Goal: Task Accomplishment & Management: Complete application form

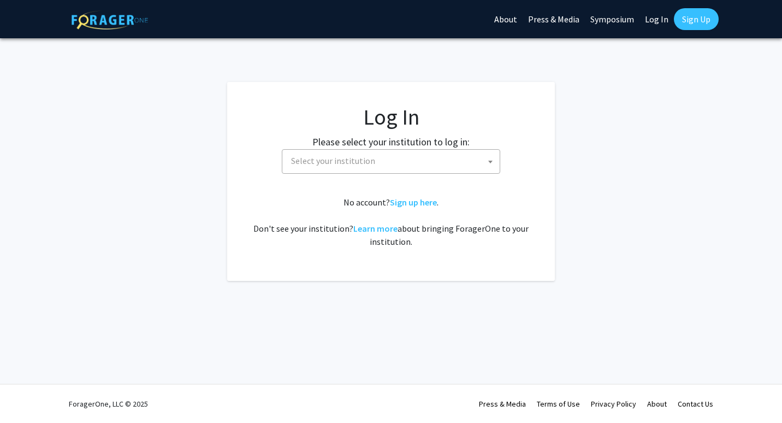
select select
click at [403, 162] on span "Select your institution" at bounding box center [393, 161] width 213 height 22
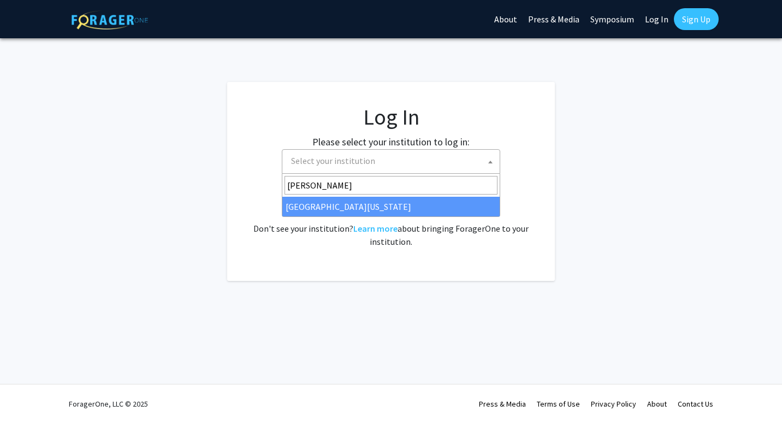
type input "ken"
select select "13"
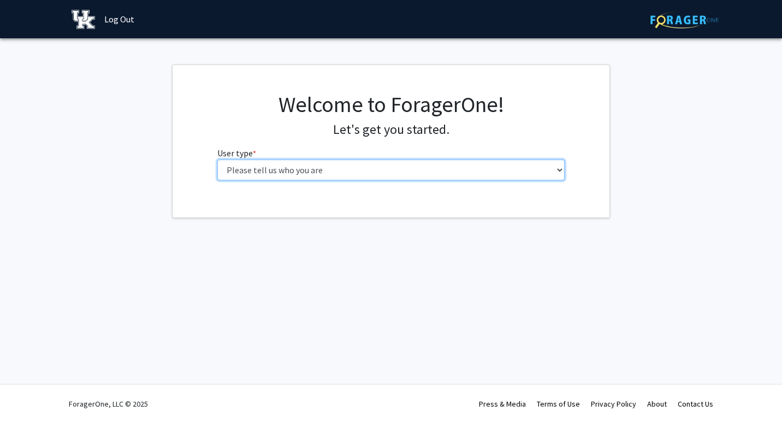
click at [536, 170] on select "Please tell us who you are Undergraduate Student Master's Student Doctoral Cand…" at bounding box center [391, 170] width 348 height 21
select select "1: undergrad"
click at [217, 160] on select "Please tell us who you are Undergraduate Student Master's Student Doctoral Cand…" at bounding box center [391, 170] width 348 height 21
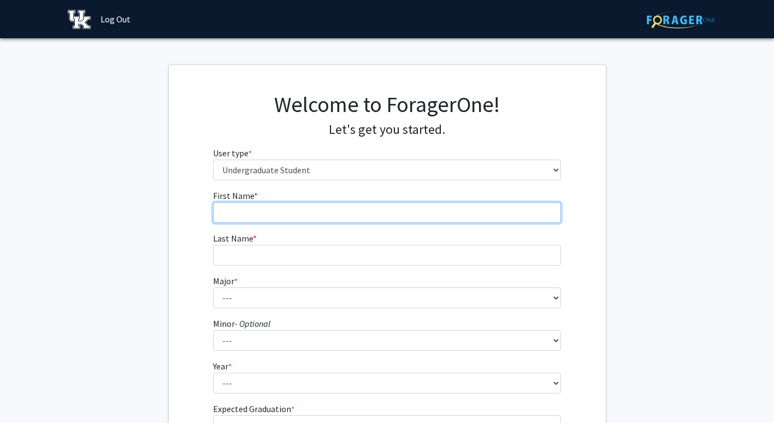
click at [468, 211] on input "First Name * required" at bounding box center [387, 212] width 348 height 21
type input "[PERSON_NAME] [PERSON_NAME]"
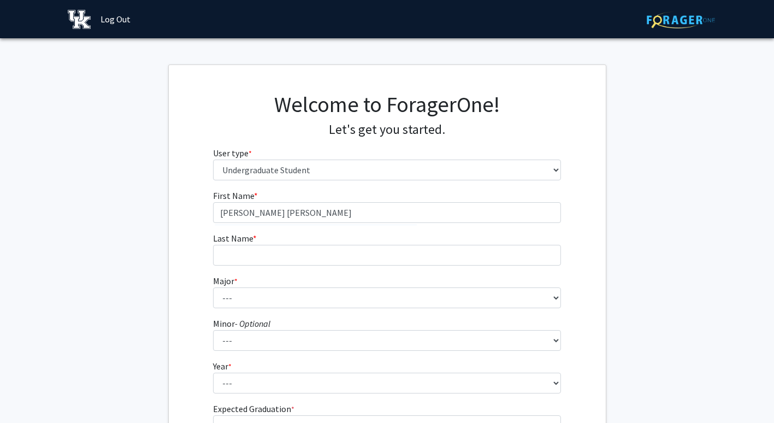
click at [455, 267] on form "First Name * required [PERSON_NAME] [PERSON_NAME] Last Name * required Major * …" at bounding box center [387, 320] width 348 height 263
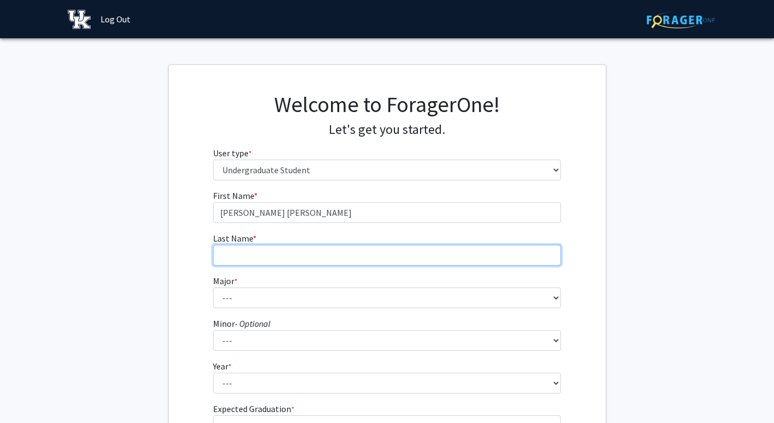
click at [442, 254] on input "Last Name * required" at bounding box center [387, 255] width 348 height 21
type input "[PERSON_NAME]"
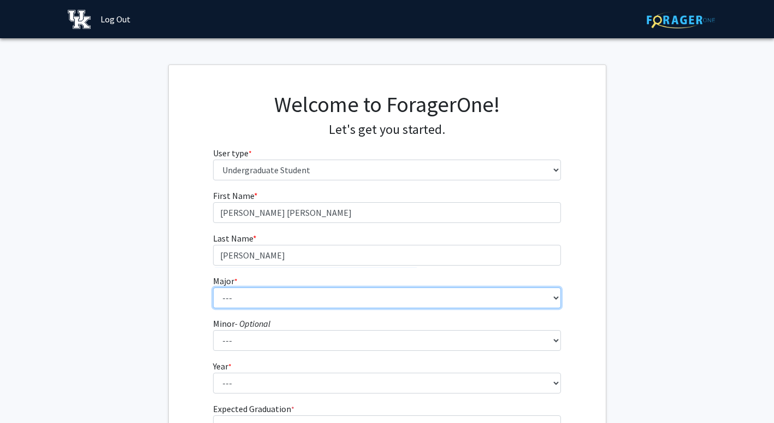
click at [439, 299] on select "--- Accounting Aerospace Engineering African American & Africana Studies Agricu…" at bounding box center [387, 297] width 348 height 21
select select "64: 900"
click at [213, 287] on select "--- Accounting Aerospace Engineering African American & Africana Studies Agricu…" at bounding box center [387, 297] width 348 height 21
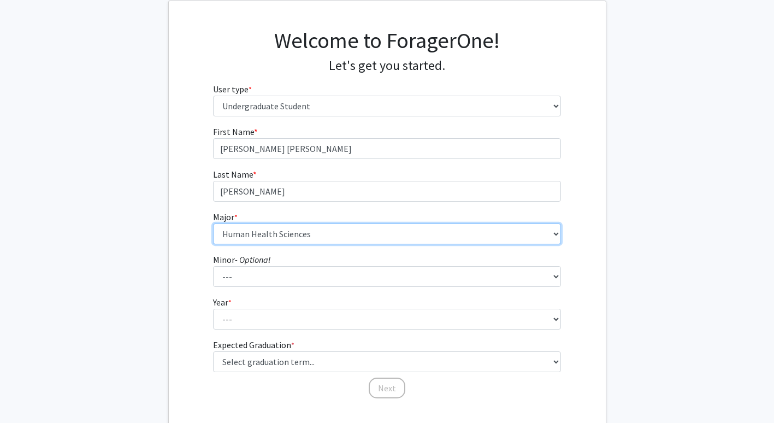
scroll to position [64, 0]
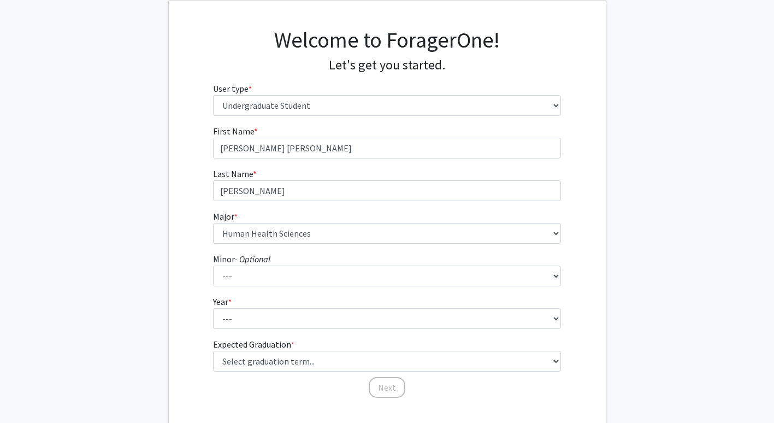
click at [321, 332] on form "First Name * required [PERSON_NAME] [PERSON_NAME] Last Name * required [PERSON_…" at bounding box center [387, 256] width 348 height 263
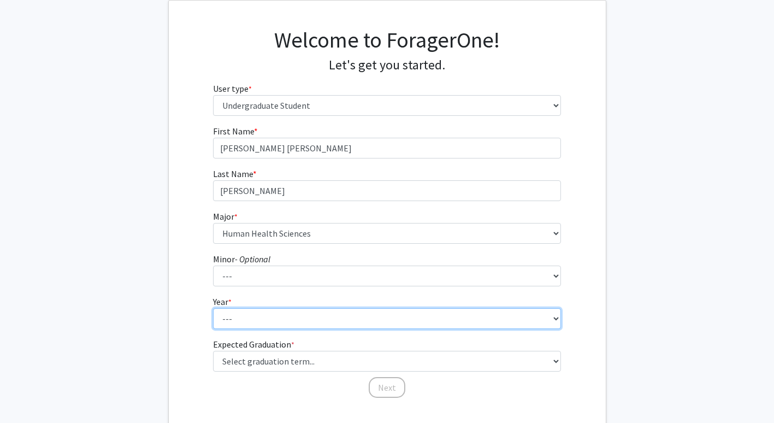
click at [314, 322] on select "--- First-year Sophomore Junior Senior Postbaccalaureate Certificate" at bounding box center [387, 318] width 348 height 21
select select "1: first-year"
click at [213, 308] on select "--- First-year Sophomore Junior Senior Postbaccalaureate Certificate" at bounding box center [387, 318] width 348 height 21
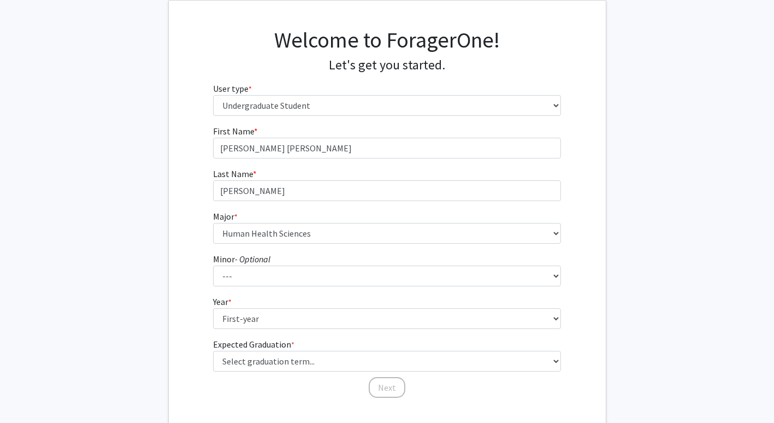
click at [305, 350] on fg-graduation-dropdown "Expected Graduation * required Select graduation term... Spring 2025 Summer 202…" at bounding box center [387, 355] width 348 height 34
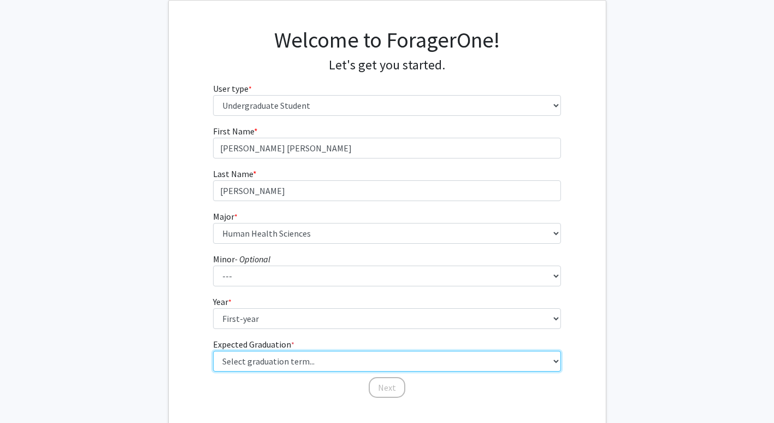
click at [305, 357] on select "Select graduation term... Spring 2025 Summer 2025 Fall 2025 Winter 2025 Spring …" at bounding box center [387, 361] width 348 height 21
select select "17: spring_2029"
click at [213, 351] on select "Select graduation term... Spring 2025 Summer 2025 Fall 2025 Winter 2025 Spring …" at bounding box center [387, 361] width 348 height 21
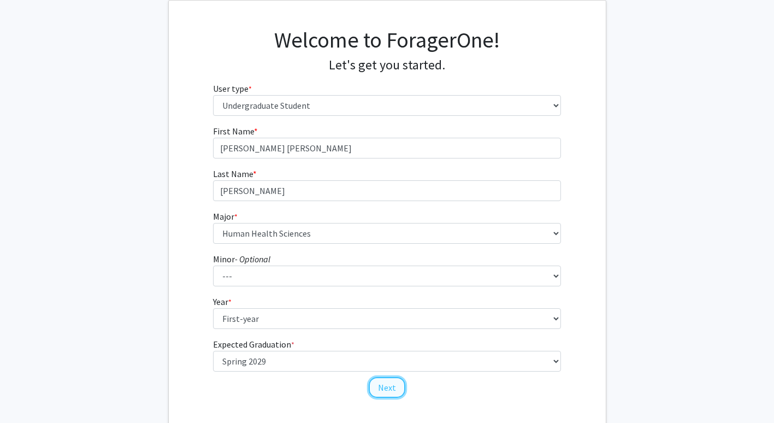
click at [390, 384] on button "Next" at bounding box center [387, 387] width 37 height 21
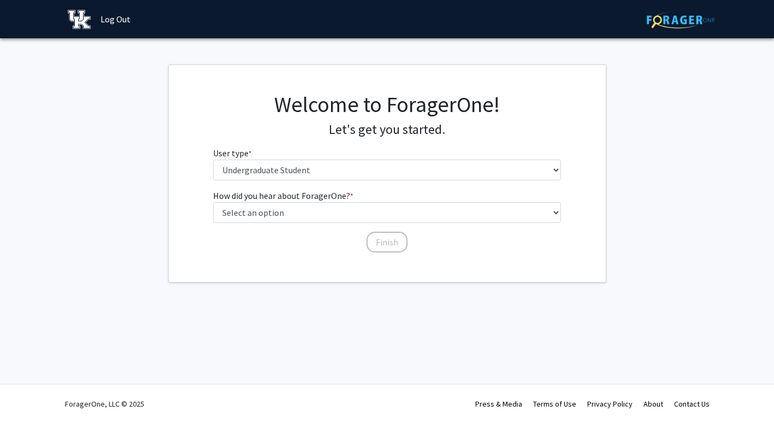
scroll to position [0, 0]
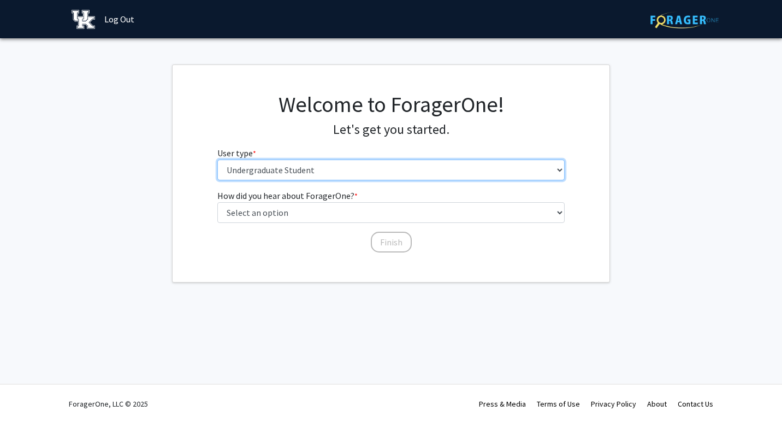
click at [348, 178] on select "Please tell us who you are Undergraduate Student Master's Student Doctoral Cand…" at bounding box center [391, 170] width 348 height 21
click at [217, 160] on select "Please tell us who you are Undergraduate Student Master's Student Doctoral Cand…" at bounding box center [391, 170] width 348 height 21
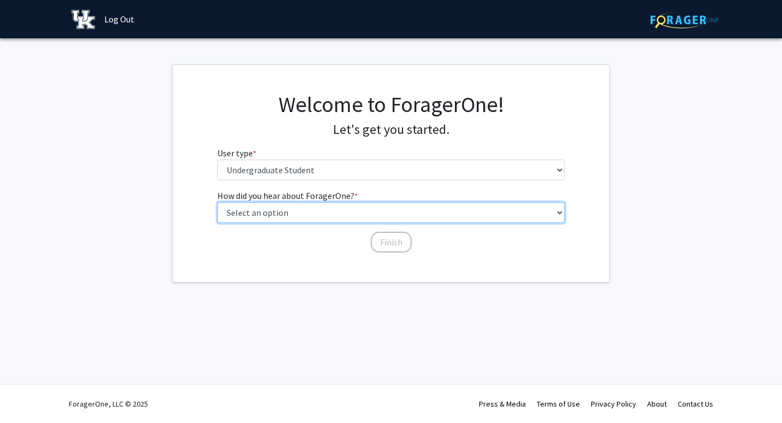
click at [350, 210] on select "Select an option Peer/student recommendation Faculty/staff recommendation Unive…" at bounding box center [391, 212] width 348 height 21
select select "2: faculty_recommendation"
click at [217, 202] on select "Select an option Peer/student recommendation Faculty/staff recommendation Unive…" at bounding box center [391, 212] width 348 height 21
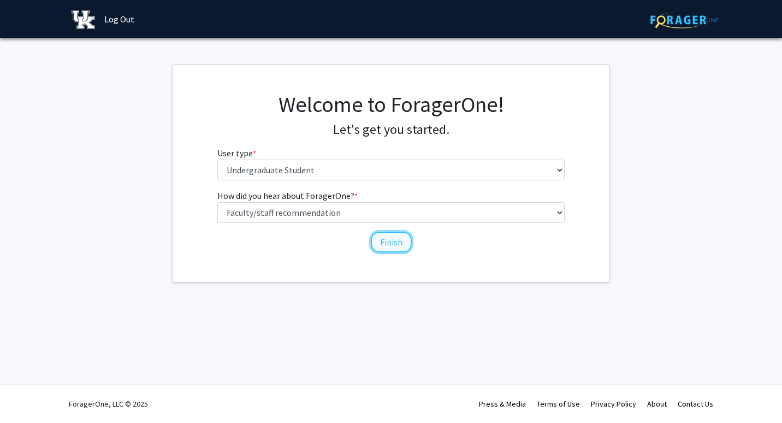
click at [390, 245] on button "Finish" at bounding box center [391, 242] width 41 height 21
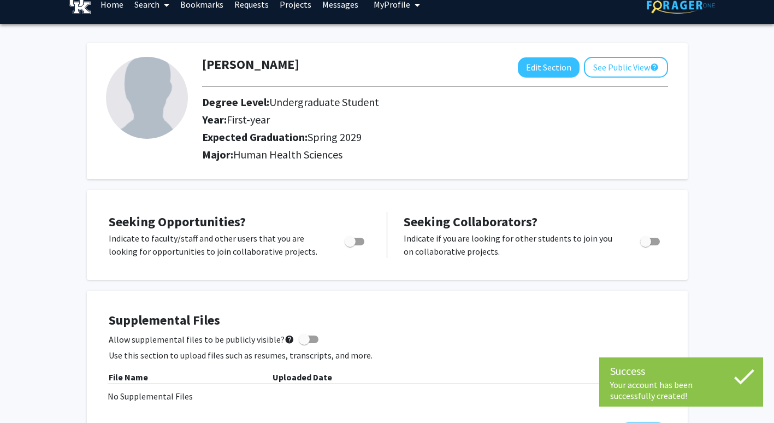
scroll to position [16, 0]
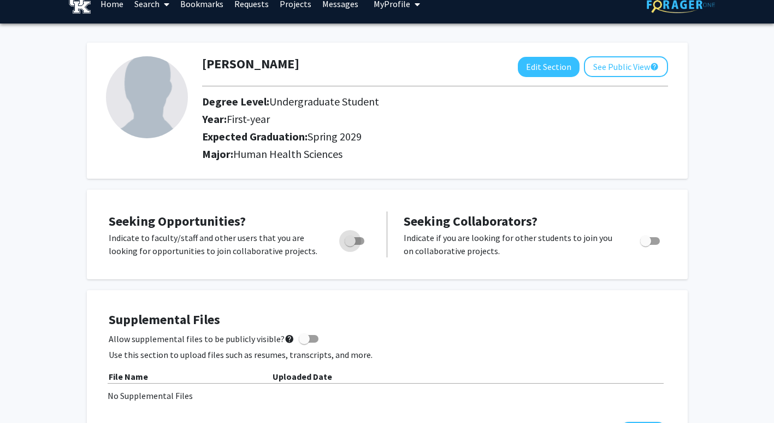
click at [359, 241] on span "Toggle" at bounding box center [355, 241] width 20 height 8
click at [350, 245] on input "Are you actively seeking opportunities?" at bounding box center [350, 245] width 1 height 1
checkbox input "true"
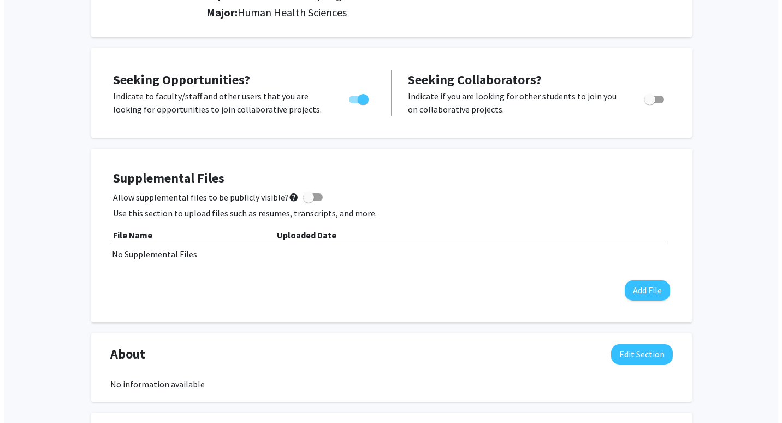
scroll to position [165, 0]
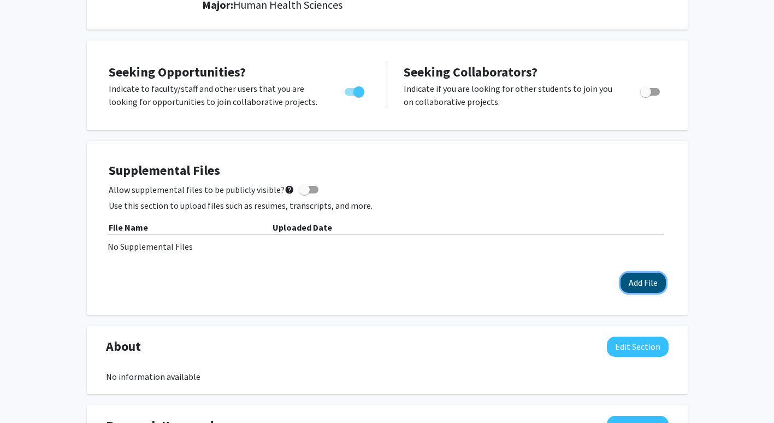
click at [643, 281] on button "Add File" at bounding box center [643, 283] width 45 height 20
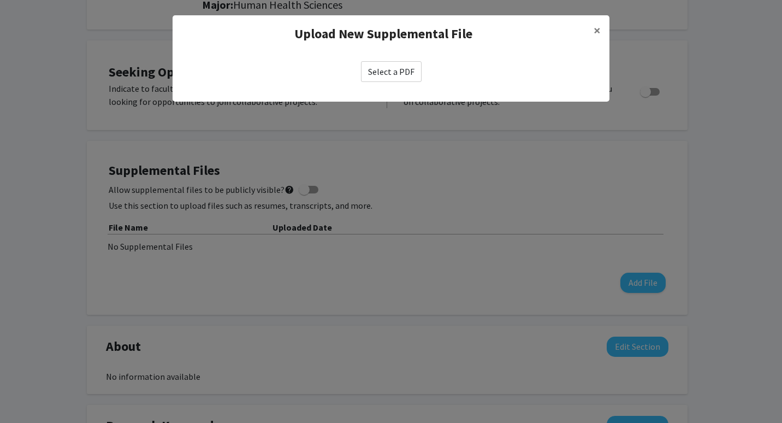
click at [407, 72] on label "Select a PDF" at bounding box center [391, 71] width 61 height 21
click at [0, 0] on input "Select a PDF" at bounding box center [0, 0] width 0 height 0
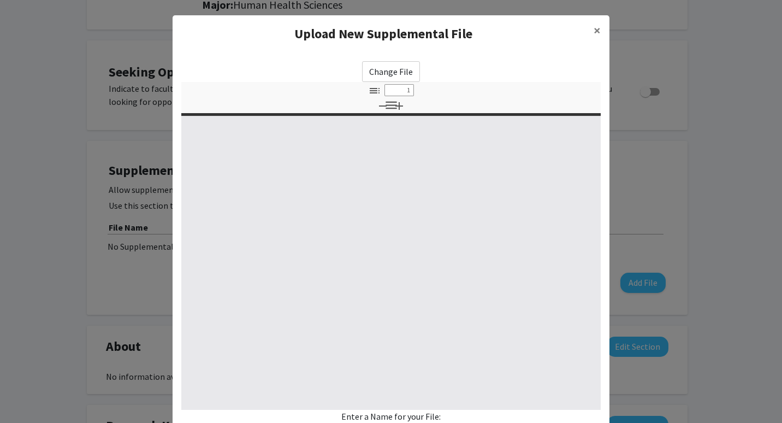
select select "custom"
type input "0"
select select "custom"
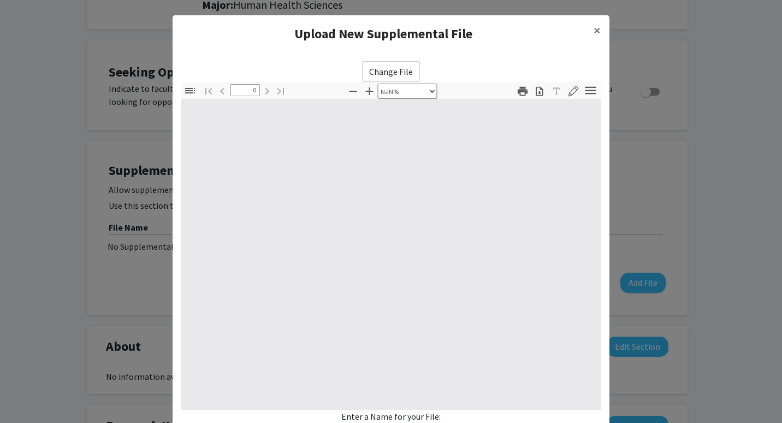
type input "1"
select select "auto"
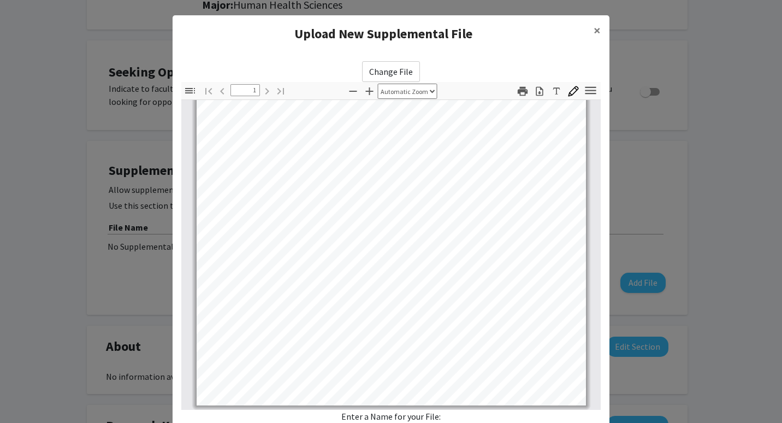
scroll to position [0, 0]
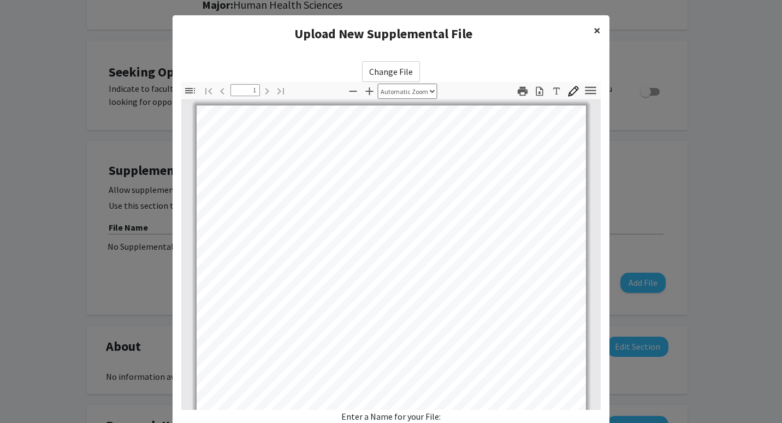
click at [589, 33] on button "×" at bounding box center [597, 30] width 25 height 31
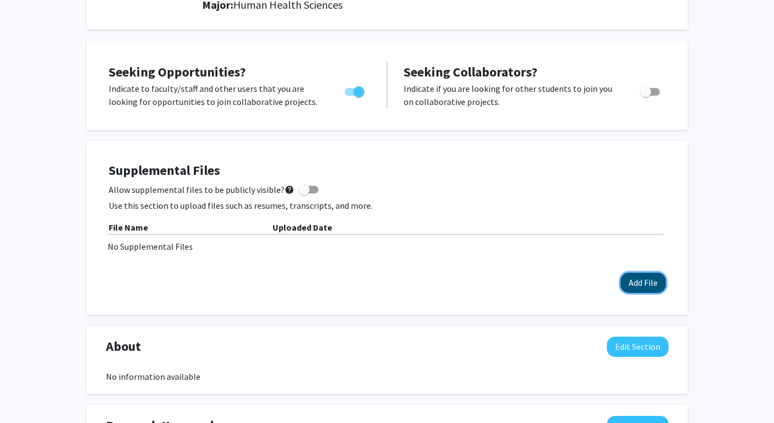
click at [635, 284] on button "Add File" at bounding box center [643, 283] width 45 height 20
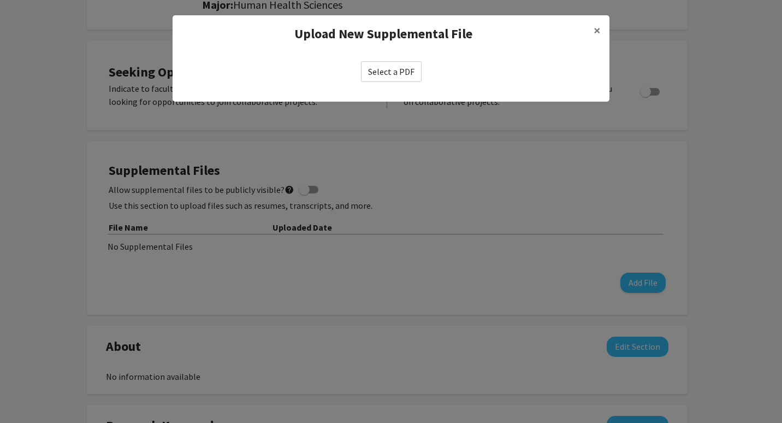
click at [378, 66] on label "Select a PDF" at bounding box center [391, 71] width 61 height 21
click at [0, 0] on input "Select a PDF" at bounding box center [0, 0] width 0 height 0
click at [416, 69] on label "Select a PDF" at bounding box center [391, 71] width 61 height 21
click at [0, 0] on input "Select a PDF" at bounding box center [0, 0] width 0 height 0
select select "custom"
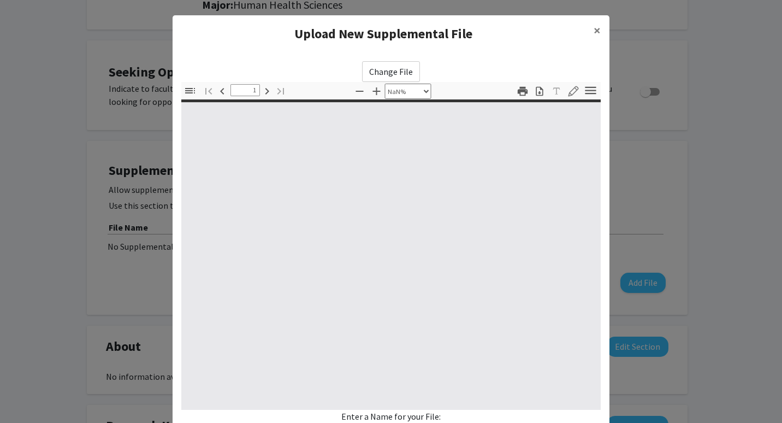
type input "0"
select select "custom"
click at [594, 30] on span "×" at bounding box center [597, 30] width 7 height 17
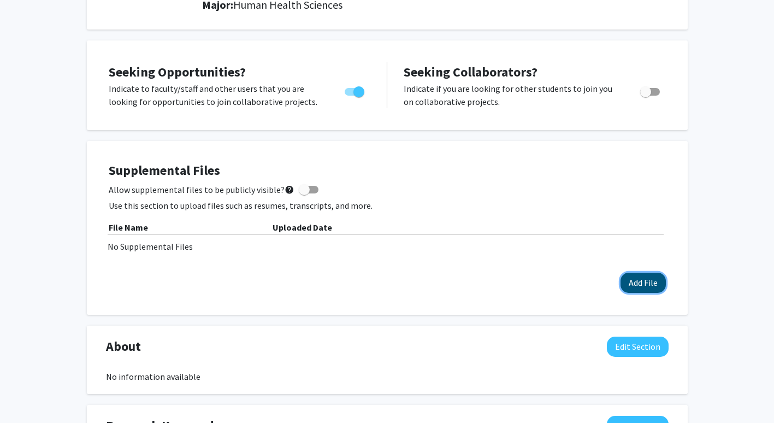
click at [632, 284] on button "Add File" at bounding box center [643, 283] width 45 height 20
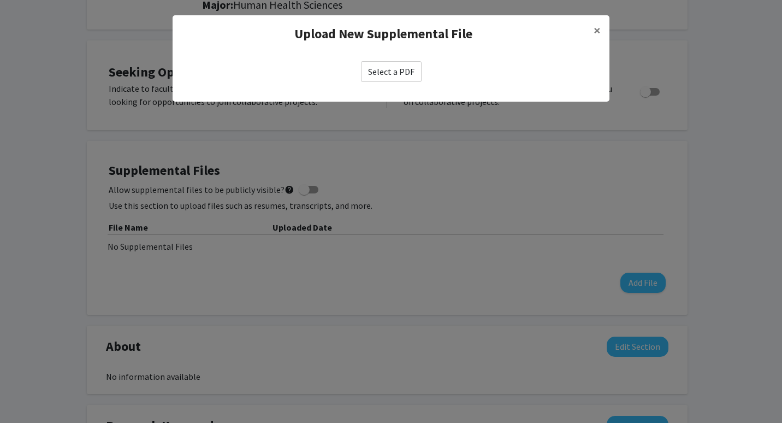
click at [402, 70] on label "Select a PDF" at bounding box center [391, 71] width 61 height 21
click at [0, 0] on input "Select a PDF" at bounding box center [0, 0] width 0 height 0
select select "custom"
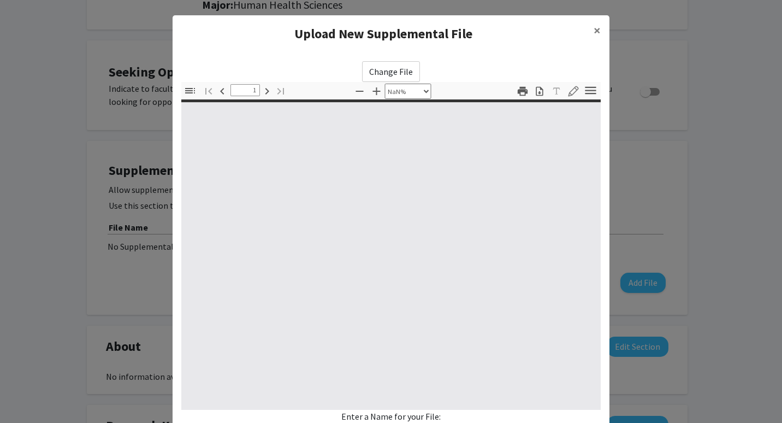
type input "0"
select select "custom"
type input "1"
select select "auto"
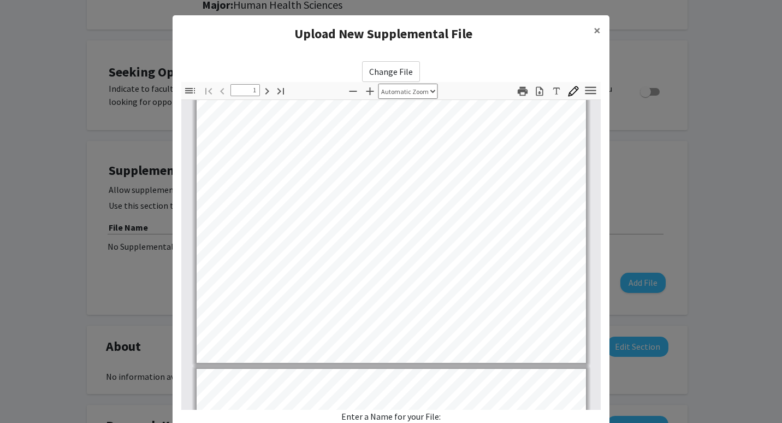
scroll to position [247, 0]
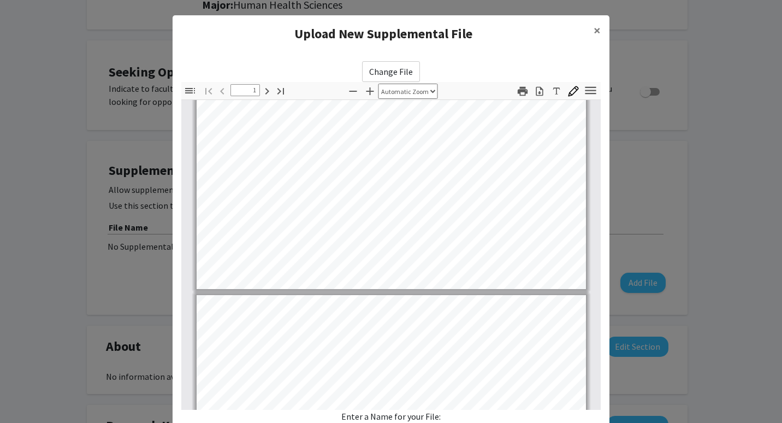
type input "2"
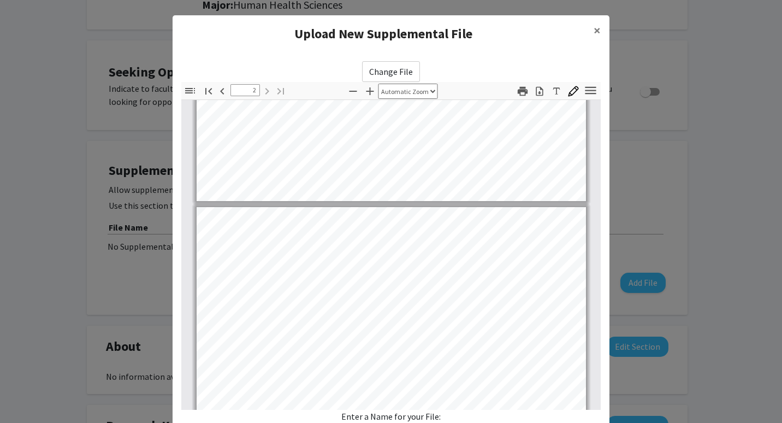
scroll to position [412, 0]
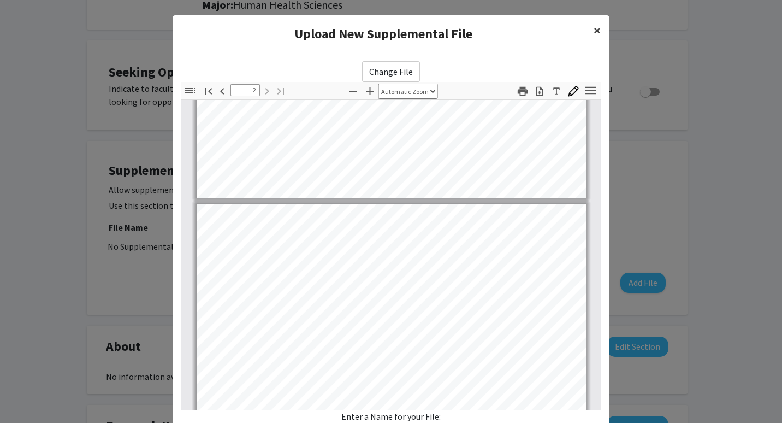
click at [594, 33] on span "×" at bounding box center [597, 30] width 7 height 17
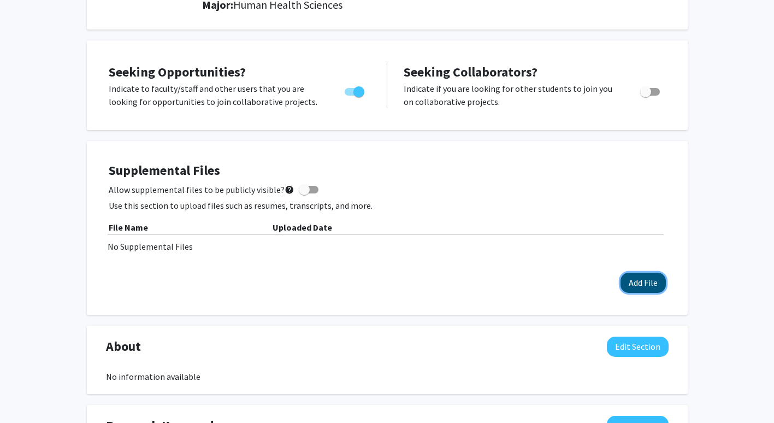
click at [656, 285] on button "Add File" at bounding box center [643, 283] width 45 height 20
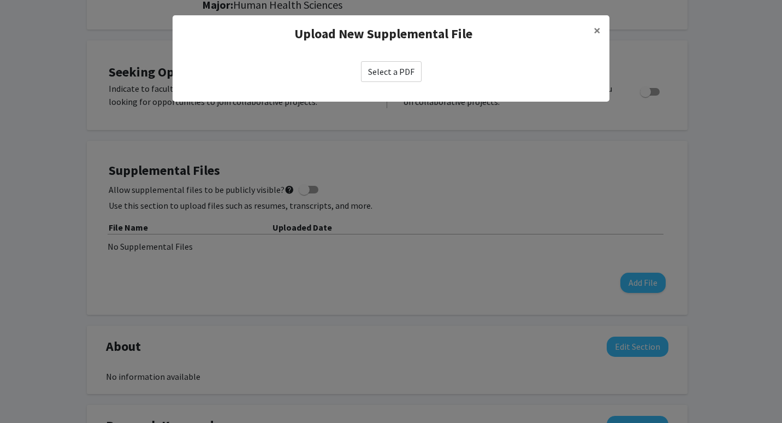
click at [414, 71] on label "Select a PDF" at bounding box center [391, 71] width 61 height 21
click at [0, 0] on input "Select a PDF" at bounding box center [0, 0] width 0 height 0
select select "custom"
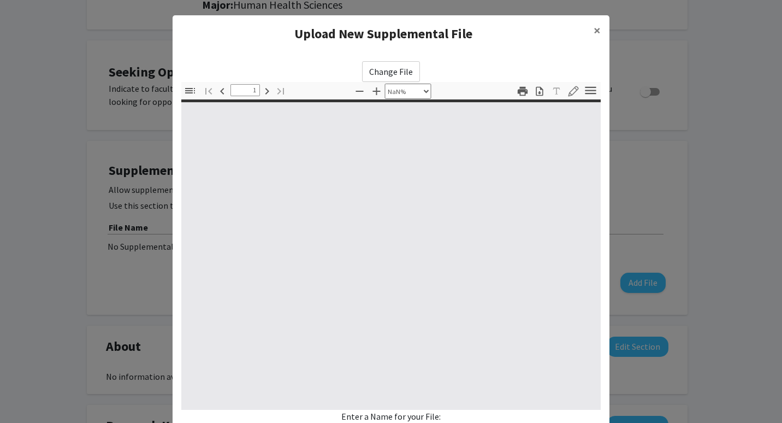
type input "0"
select select "custom"
type input "1"
select select "auto"
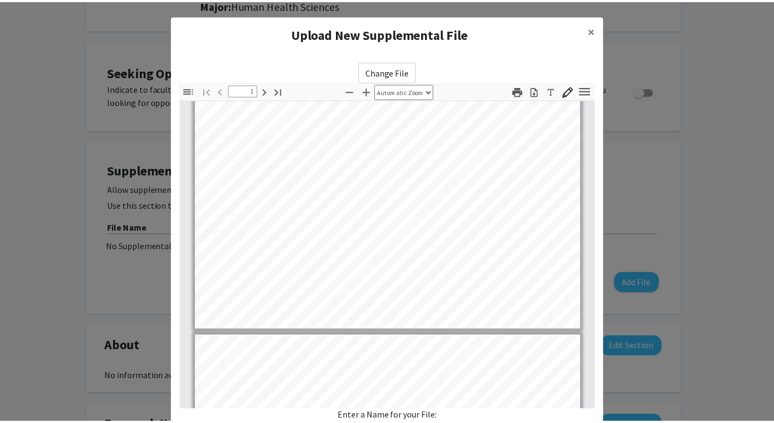
scroll to position [330, 0]
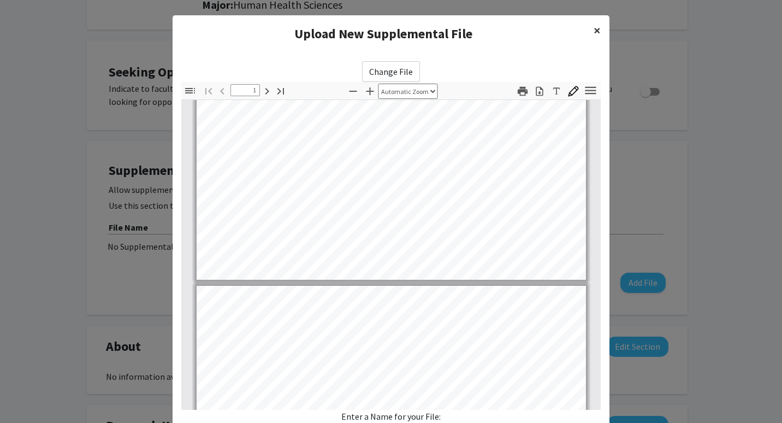
click at [594, 27] on span "×" at bounding box center [597, 30] width 7 height 17
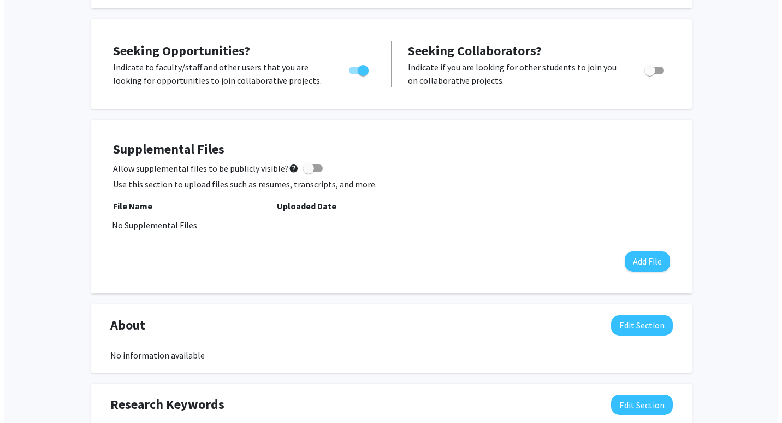
scroll to position [190, 0]
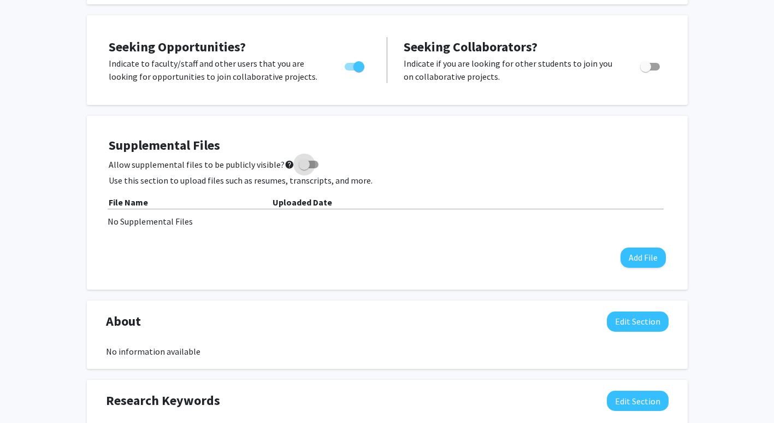
click at [299, 164] on span at bounding box center [304, 164] width 11 height 11
click at [304, 168] on input "Allow supplemental files to be publicly visible? help" at bounding box center [304, 168] width 1 height 1
checkbox input "true"
click at [638, 267] on button "Add File" at bounding box center [643, 257] width 45 height 20
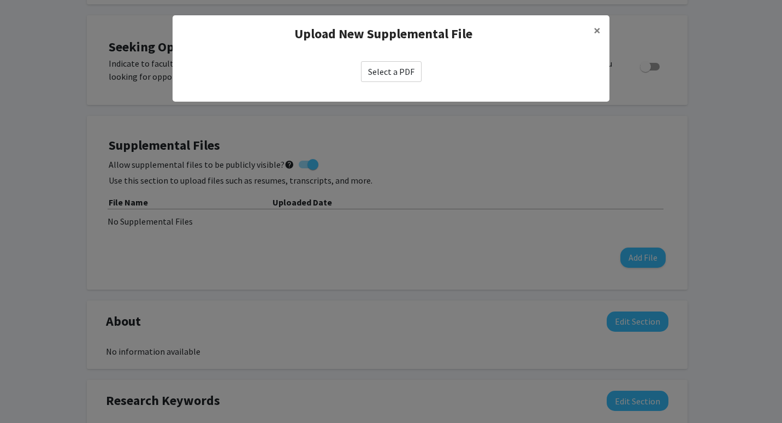
click at [415, 76] on label "Select a PDF" at bounding box center [391, 71] width 61 height 21
click at [0, 0] on input "Select a PDF" at bounding box center [0, 0] width 0 height 0
select select "custom"
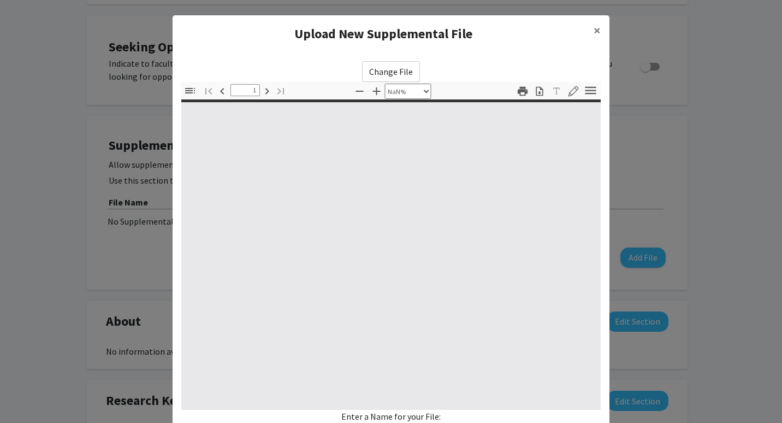
type input "0"
select select "custom"
type input "1"
select select "auto"
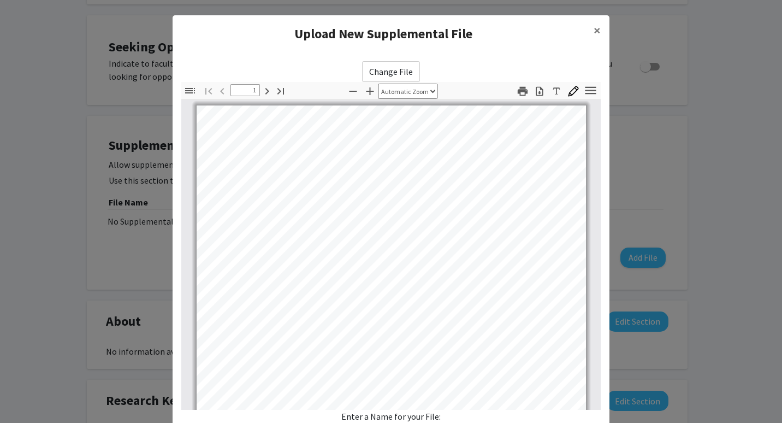
scroll to position [0, 0]
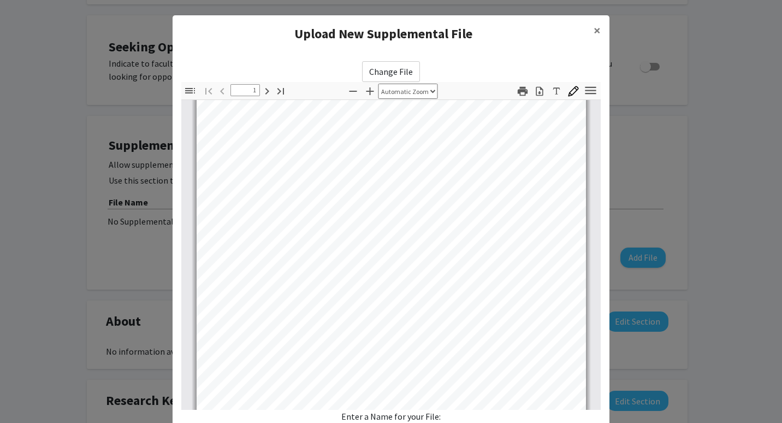
type input "2"
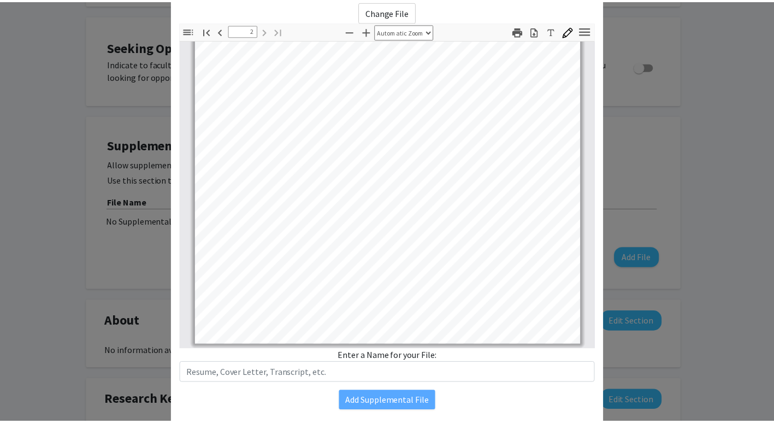
scroll to position [95, 0]
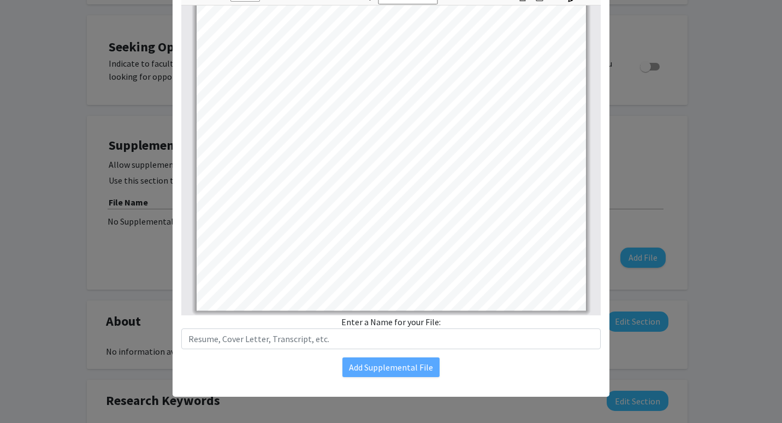
click at [382, 320] on div "Enter a Name for your File:" at bounding box center [391, 332] width 420 height 34
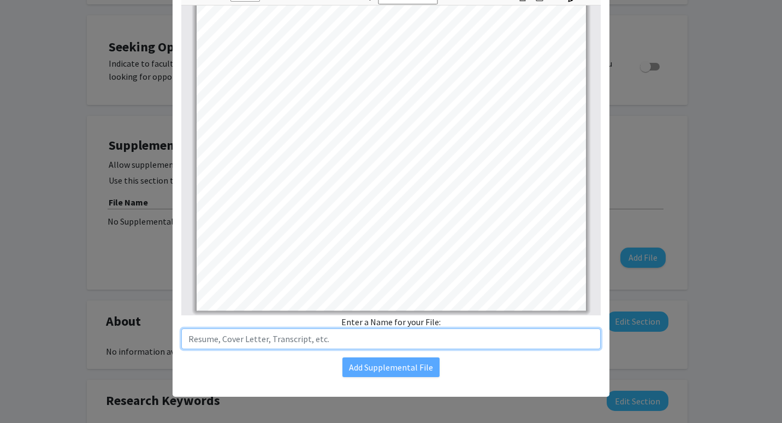
click at [383, 335] on input "text" at bounding box center [391, 338] width 420 height 21
type input "R"
type input "[PERSON_NAME] Resume"
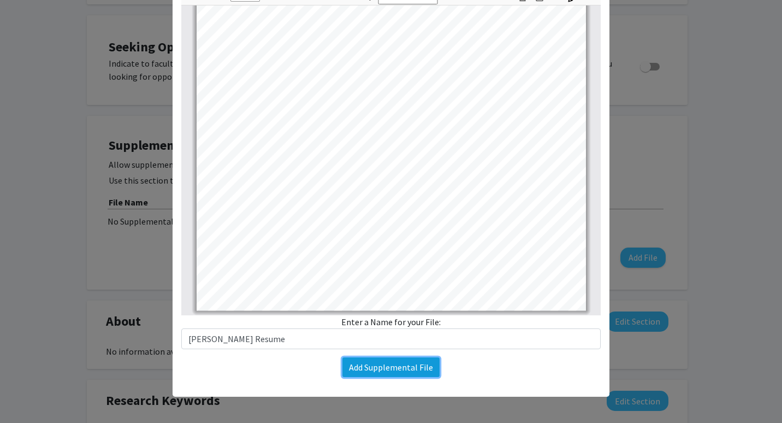
click at [390, 370] on button "Add Supplemental File" at bounding box center [391, 367] width 97 height 20
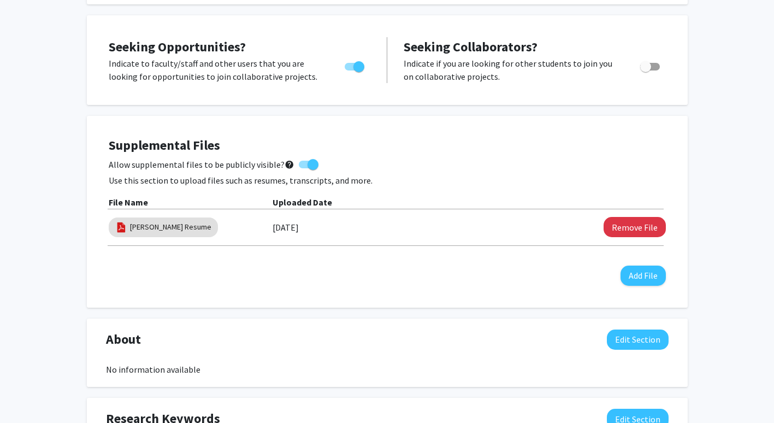
click at [310, 164] on span at bounding box center [313, 164] width 11 height 11
click at [304, 168] on input "Allow supplemental files to be publicly visible? help" at bounding box center [304, 168] width 1 height 1
checkbox input "false"
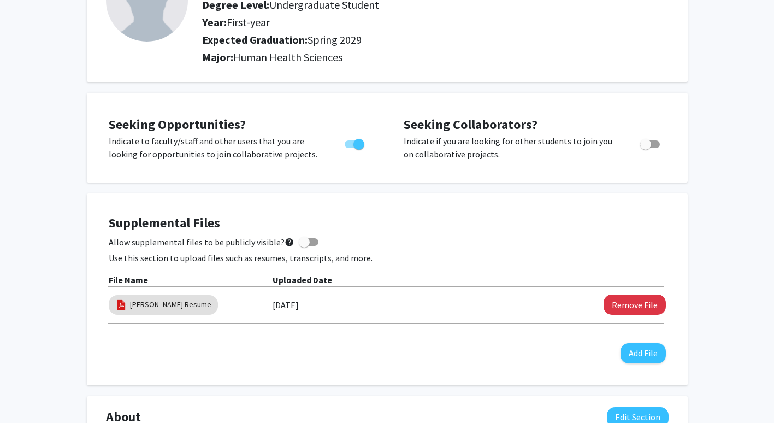
scroll to position [0, 0]
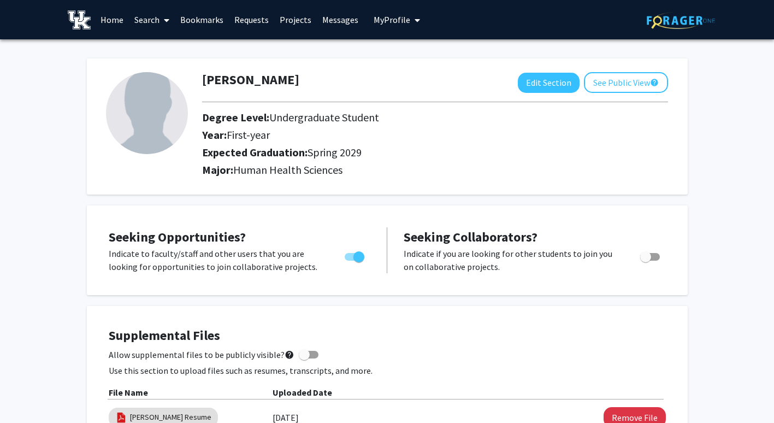
click at [156, 17] on link "Search" at bounding box center [152, 20] width 46 height 38
click at [166, 74] on span "Students" at bounding box center [162, 72] width 67 height 22
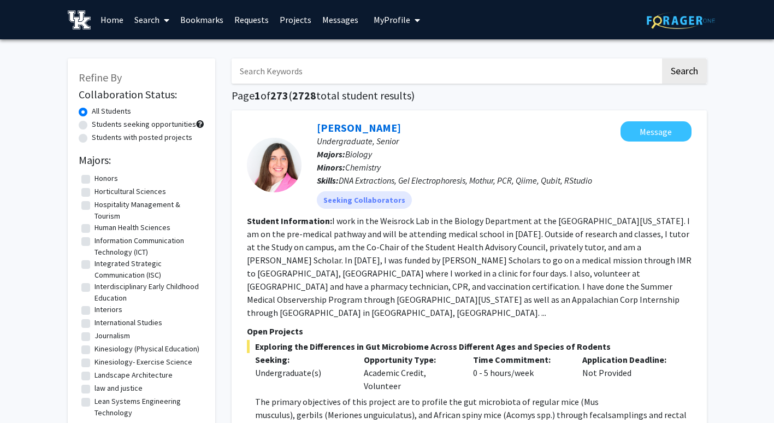
scroll to position [866, 0]
click at [151, 225] on label "Human Health Sciences" at bounding box center [133, 227] width 76 height 11
click at [102, 225] on input "Human Health Sciences" at bounding box center [98, 225] width 7 height 7
checkbox input "true"
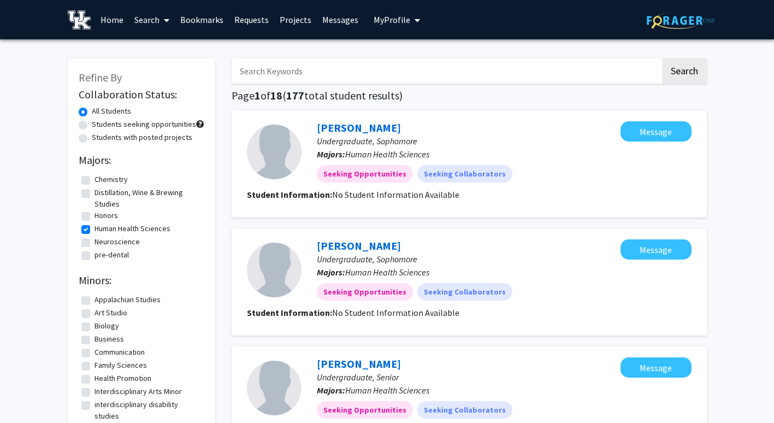
click at [252, 17] on link "Requests" at bounding box center [251, 20] width 45 height 38
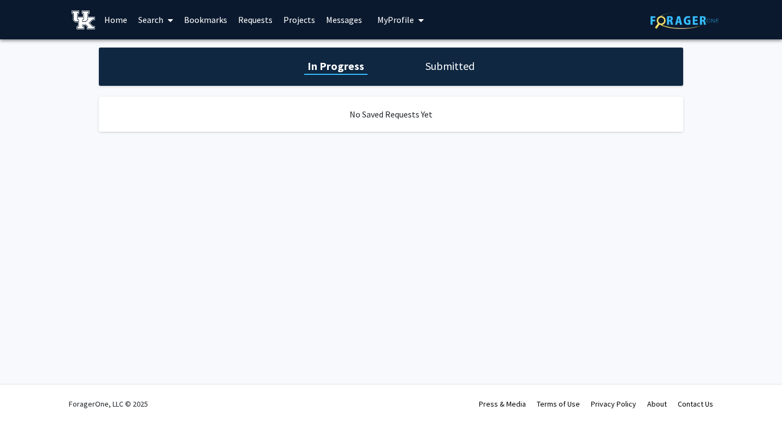
click at [146, 18] on link "Search" at bounding box center [156, 20] width 46 height 38
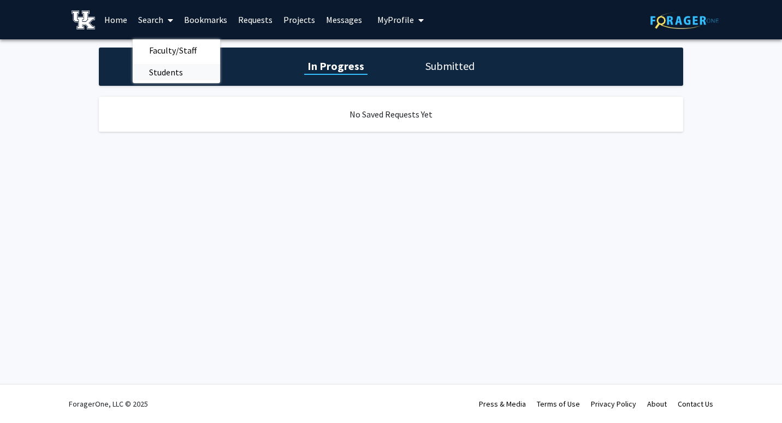
click at [157, 73] on span "Students" at bounding box center [166, 72] width 67 height 22
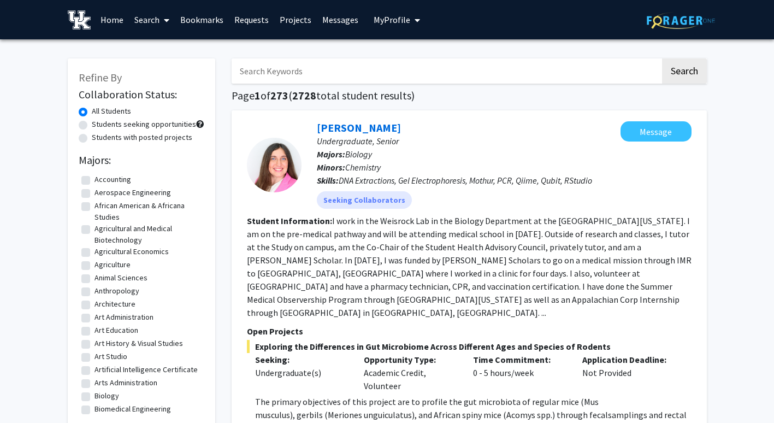
click at [150, 15] on link "Search" at bounding box center [152, 20] width 46 height 38
click at [155, 46] on span "Faculty/Staff" at bounding box center [169, 50] width 80 height 22
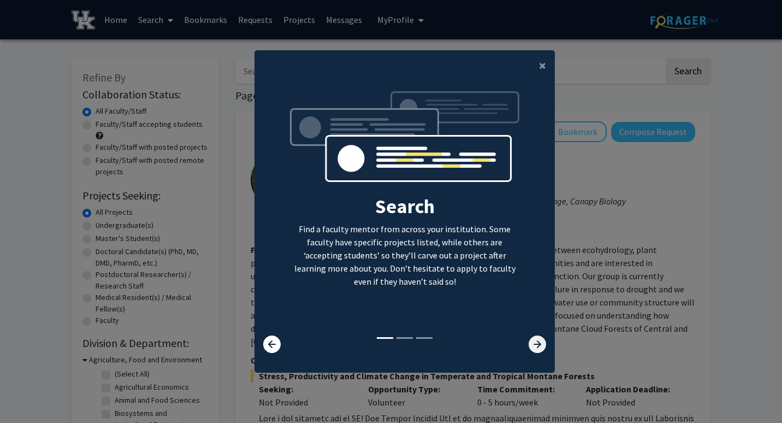
click at [534, 343] on icon at bounding box center [537, 343] width 17 height 17
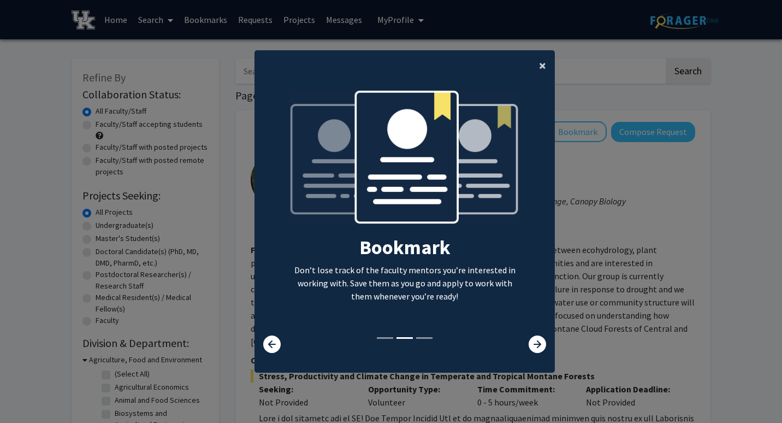
drag, startPoint x: 534, startPoint y: 343, endPoint x: 540, endPoint y: 64, distance: 279.2
click at [540, 64] on span "×" at bounding box center [542, 65] width 7 height 17
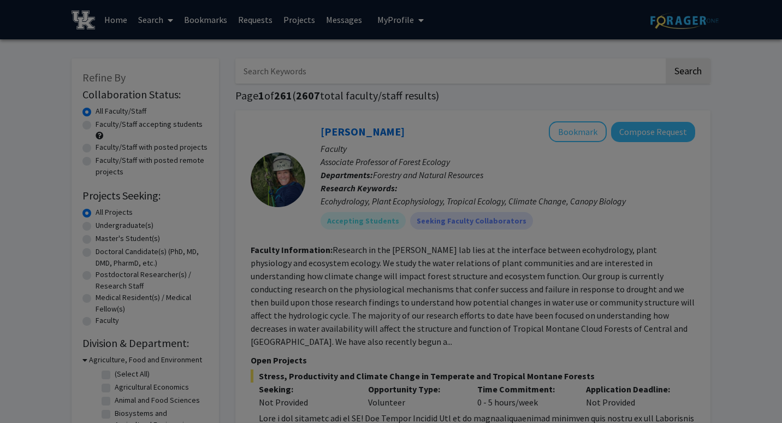
click at [540, 64] on div "Search Find a faculty mentor from across your institution. Some faculty have sp…" at bounding box center [404, 115] width 299 height 246
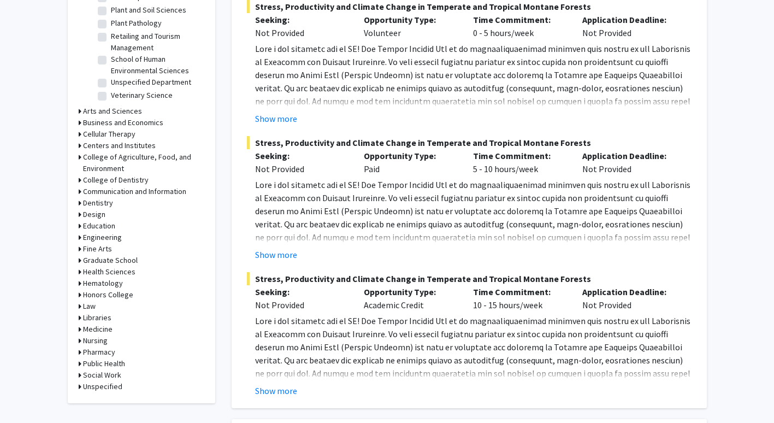
scroll to position [370, 0]
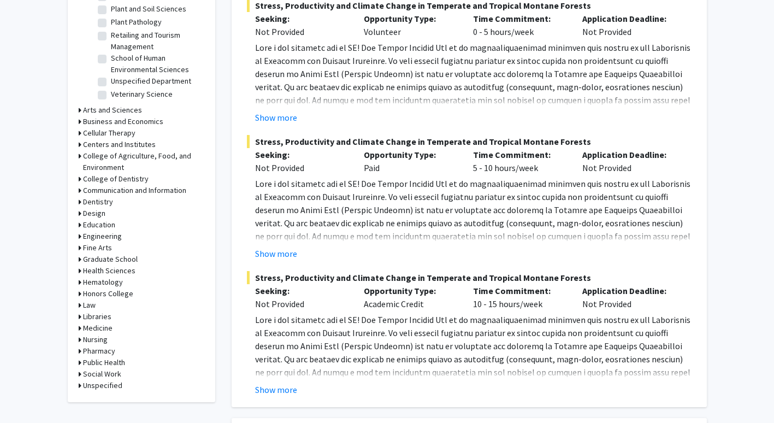
click at [119, 267] on h3 "Health Sciences" at bounding box center [109, 270] width 52 height 11
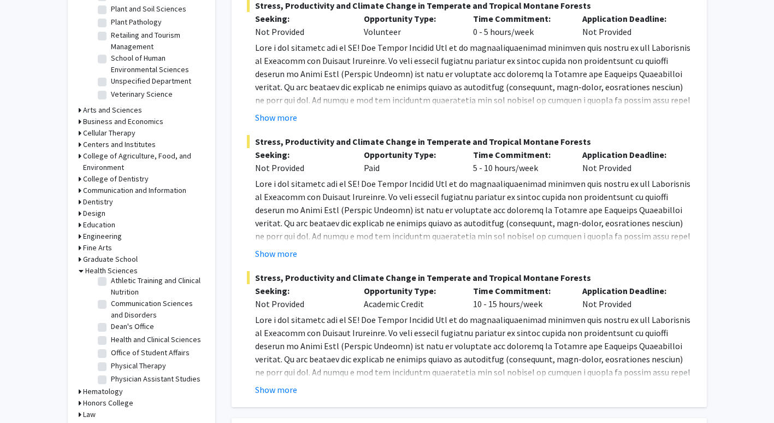
scroll to position [18, 0]
click at [155, 339] on label "Health and Clinical Sciences" at bounding box center [156, 338] width 90 height 11
click at [118, 339] on input "Health and Clinical Sciences" at bounding box center [114, 336] width 7 height 7
checkbox input "true"
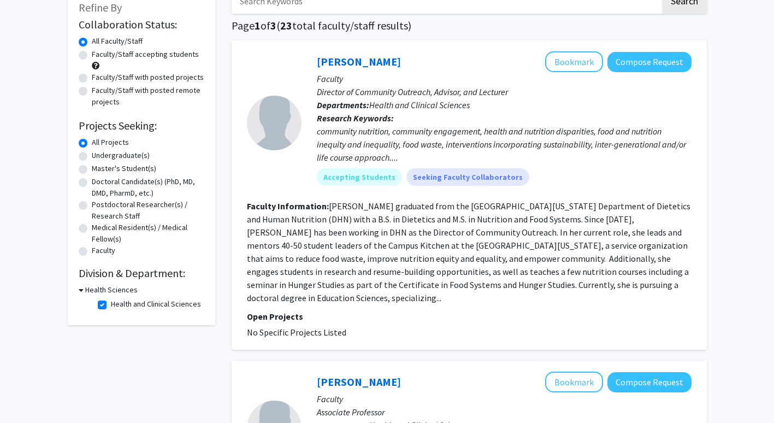
scroll to position [76, 0]
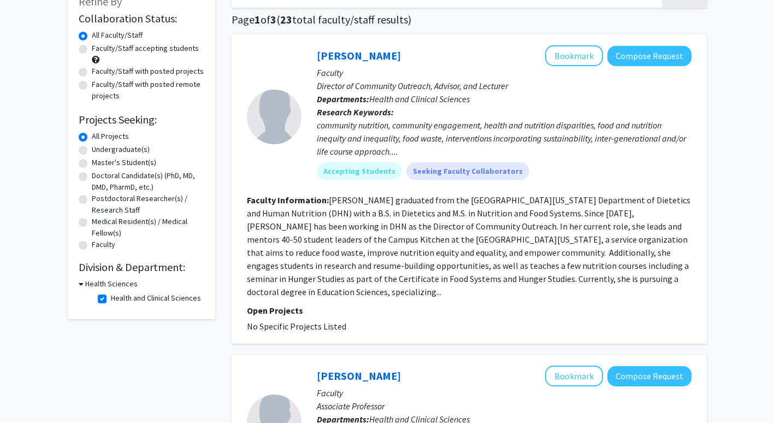
click at [121, 285] on h3 "Health Sciences" at bounding box center [111, 283] width 52 height 11
click at [121, 285] on h3 "Health Sciences" at bounding box center [109, 283] width 52 height 11
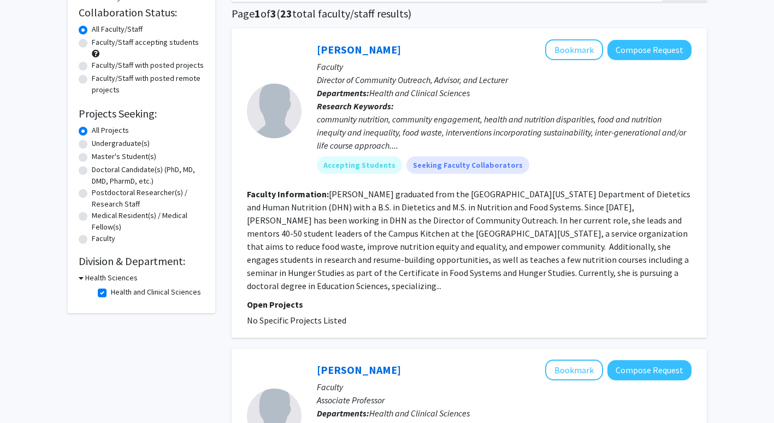
scroll to position [82, 0]
click at [134, 294] on label "Health and Clinical Sciences" at bounding box center [156, 291] width 90 height 11
click at [118, 293] on input "Health and Clinical Sciences" at bounding box center [114, 289] width 7 height 7
checkbox input "false"
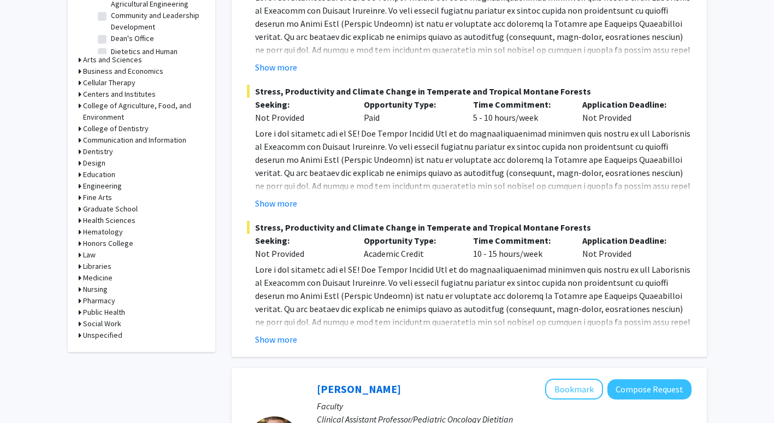
scroll to position [421, 0]
click at [106, 220] on h3 "Health Sciences" at bounding box center [109, 219] width 52 height 11
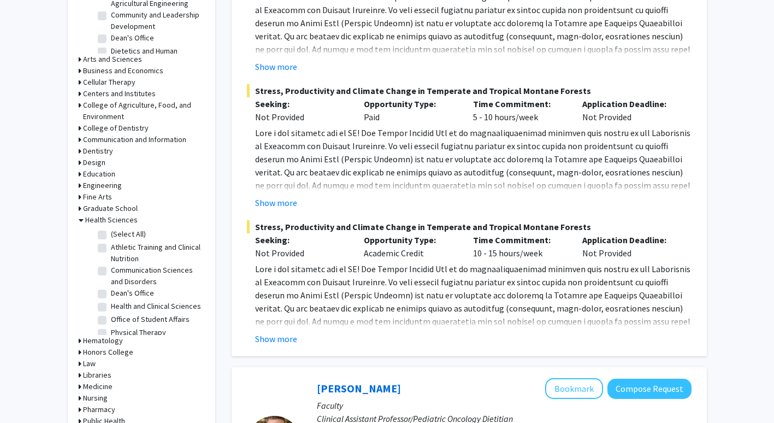
click at [111, 231] on label "(Select All)" at bounding box center [128, 233] width 35 height 11
click at [111, 231] on input "(Select All)" at bounding box center [114, 231] width 7 height 7
checkbox input "true"
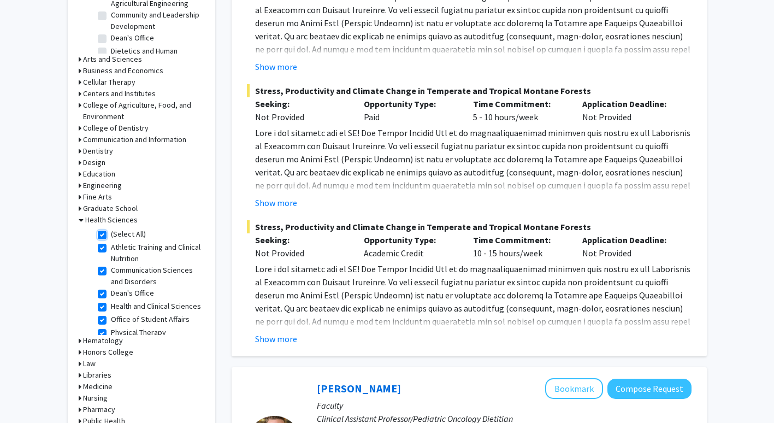
checkbox input "true"
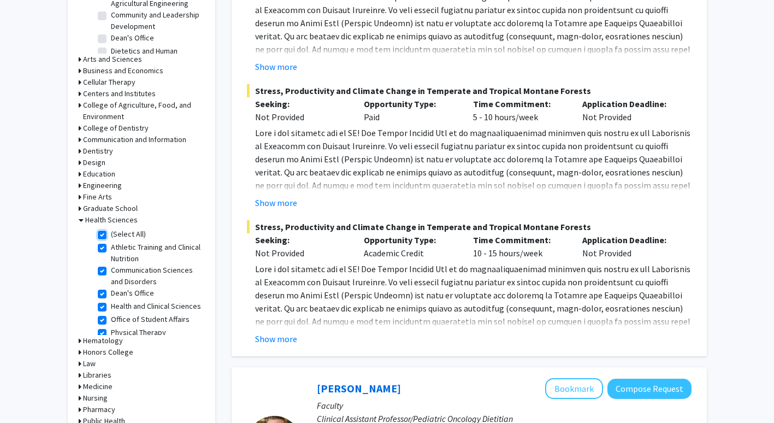
checkbox input "true"
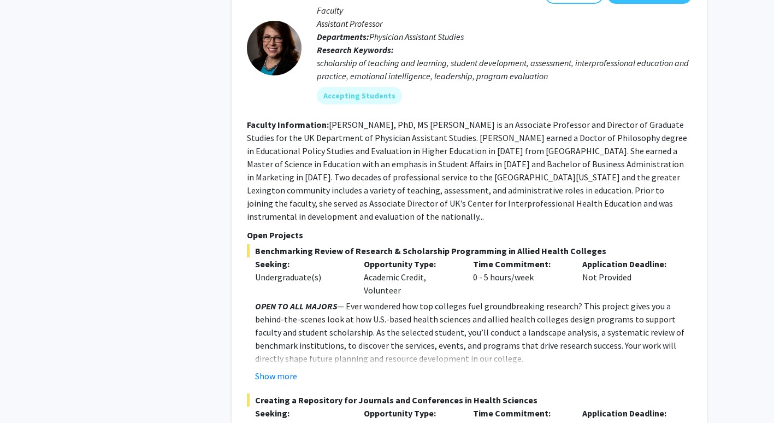
scroll to position [712, 0]
click at [286, 369] on button "Show more" at bounding box center [276, 375] width 42 height 13
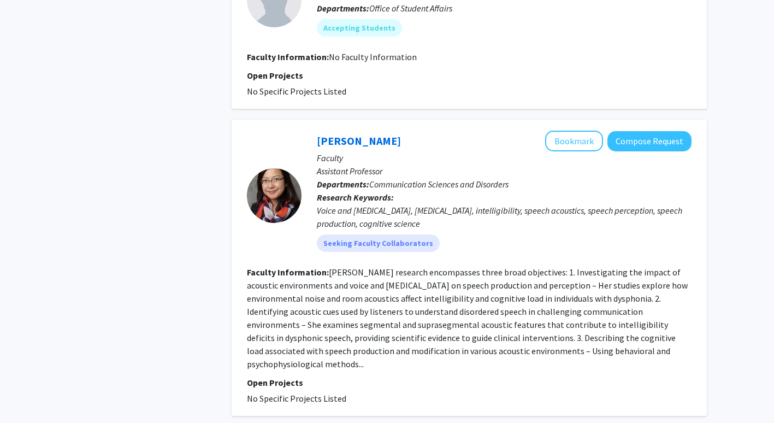
scroll to position [3526, 0]
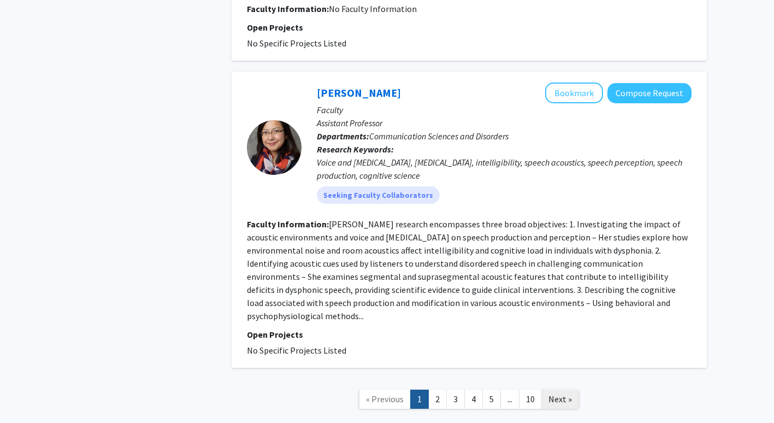
click at [566, 393] on span "Next »" at bounding box center [560, 398] width 23 height 11
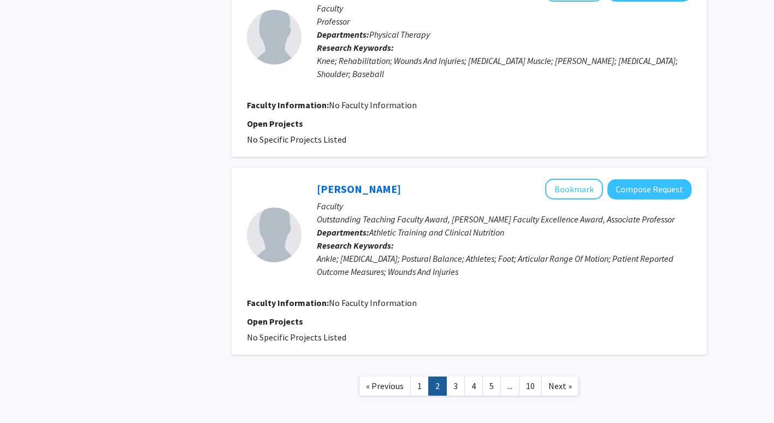
scroll to position [2050, 0]
click at [452, 376] on link "3" at bounding box center [455, 385] width 19 height 19
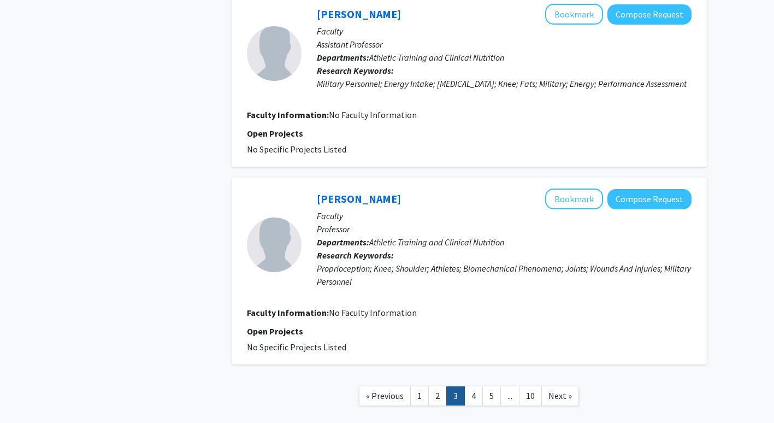
scroll to position [1723, 0]
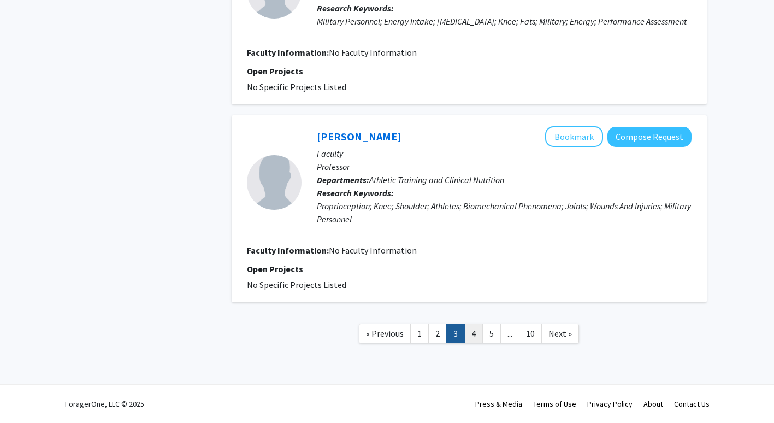
click at [473, 334] on link "4" at bounding box center [473, 333] width 19 height 19
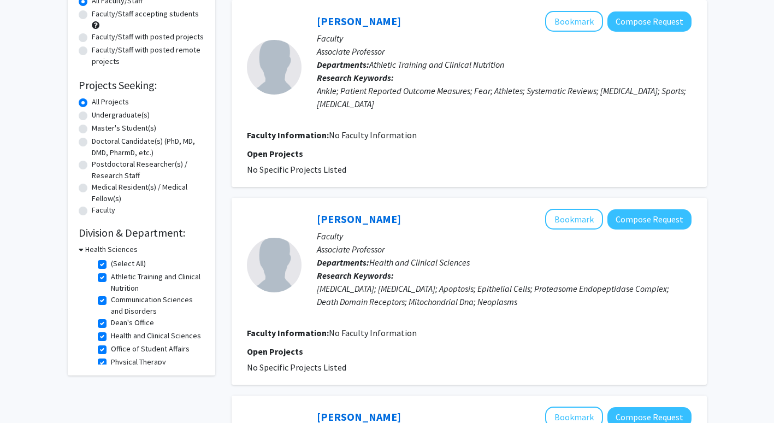
scroll to position [62, 0]
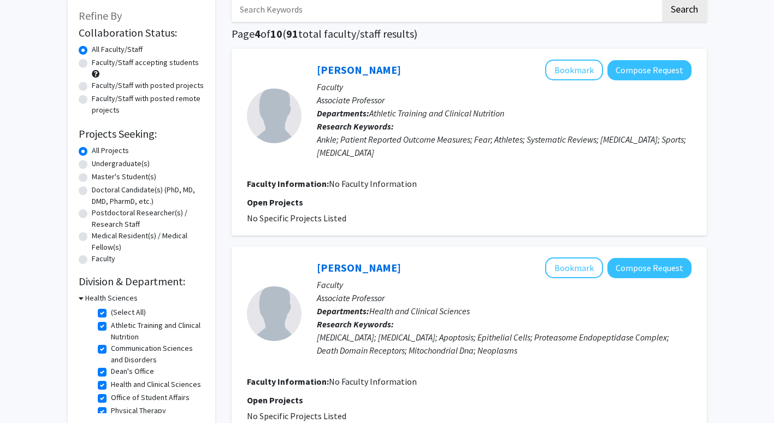
click at [119, 162] on label "Undergraduate(s)" at bounding box center [121, 163] width 58 height 11
click at [99, 162] on input "Undergraduate(s)" at bounding box center [95, 161] width 7 height 7
radio input "true"
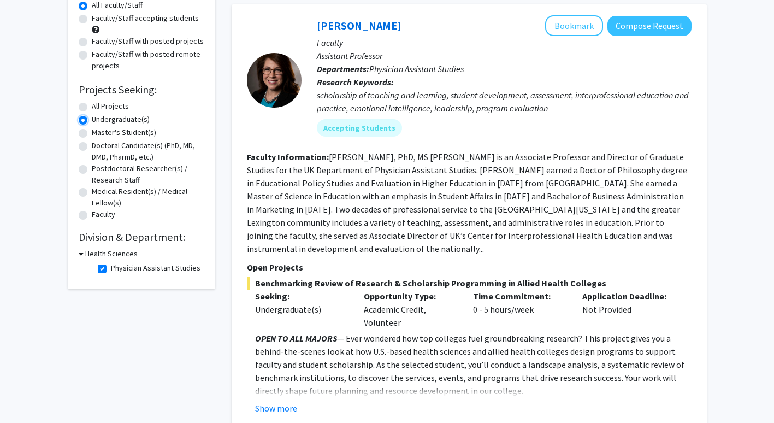
scroll to position [108, 0]
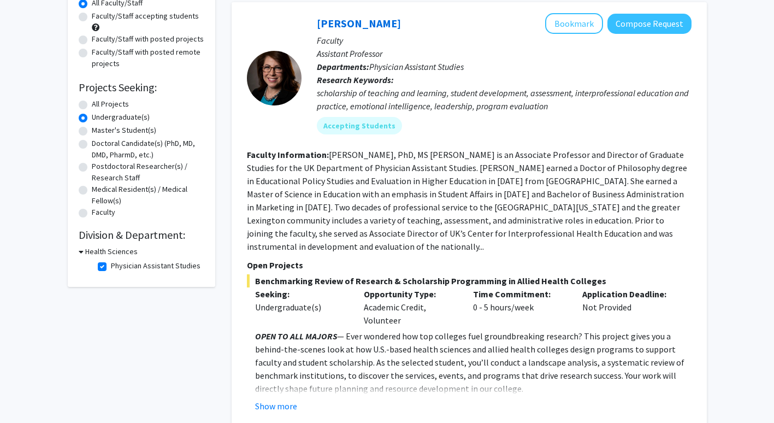
click at [121, 252] on h3 "Health Sciences" at bounding box center [111, 251] width 52 height 11
click at [121, 252] on h3 "Health Sciences" at bounding box center [109, 251] width 52 height 11
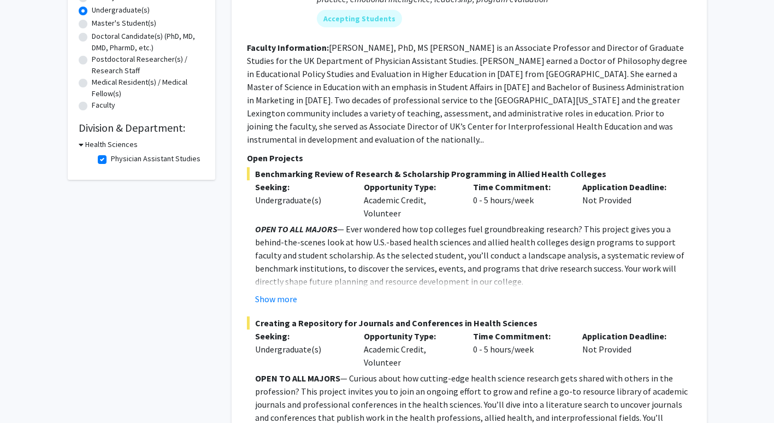
scroll to position [216, 0]
click at [286, 292] on button "Show more" at bounding box center [276, 298] width 42 height 13
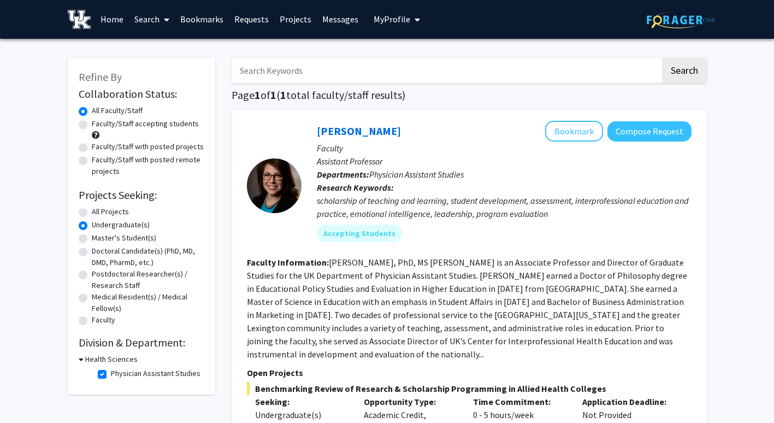
scroll to position [0, 0]
click at [116, 210] on label "All Projects" at bounding box center [110, 212] width 37 height 11
click at [99, 210] on input "All Projects" at bounding box center [95, 210] width 7 height 7
radio input "true"
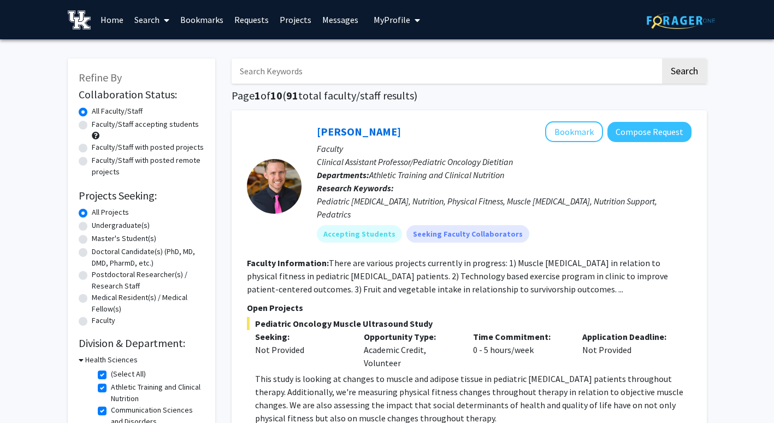
click at [299, 16] on link "Projects" at bounding box center [295, 20] width 43 height 38
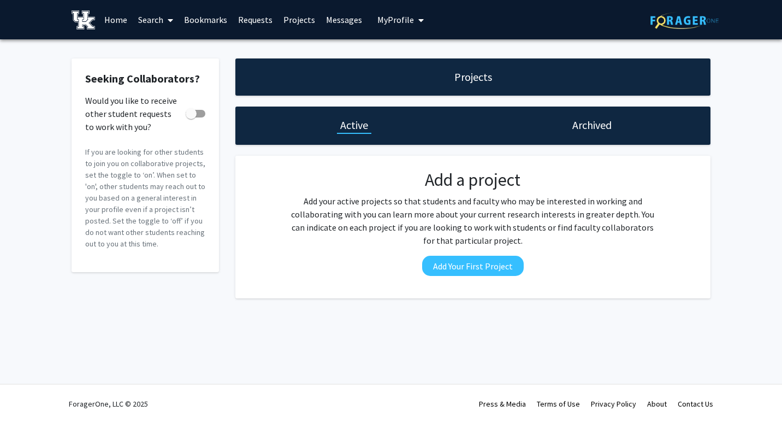
click at [158, 14] on link "Search" at bounding box center [156, 20] width 46 height 38
click at [166, 39] on span "Faculty/Staff" at bounding box center [173, 50] width 80 height 22
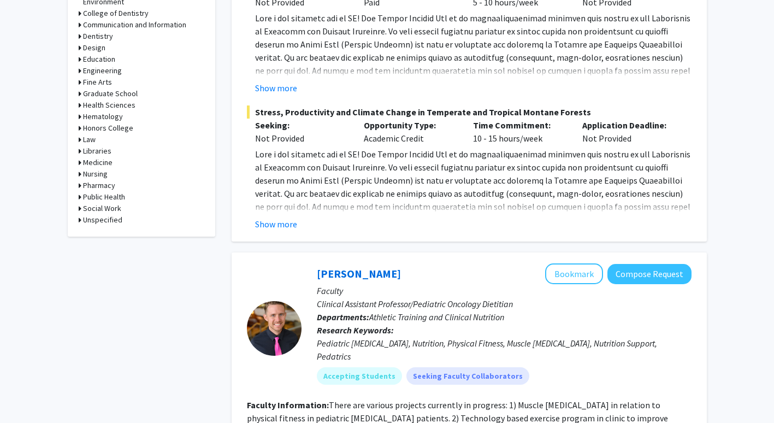
scroll to position [539, 0]
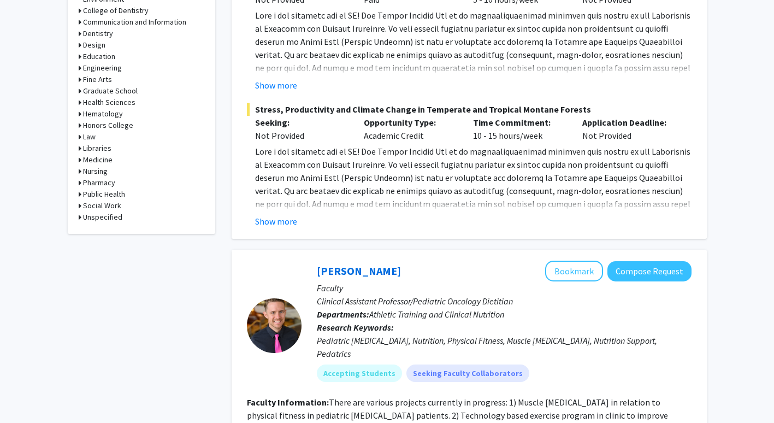
click at [154, 95] on div "Graduate School" at bounding box center [142, 90] width 126 height 11
click at [155, 101] on div "Health Sciences" at bounding box center [142, 102] width 126 height 11
click at [101, 96] on h3 "Graduate School" at bounding box center [110, 90] width 55 height 11
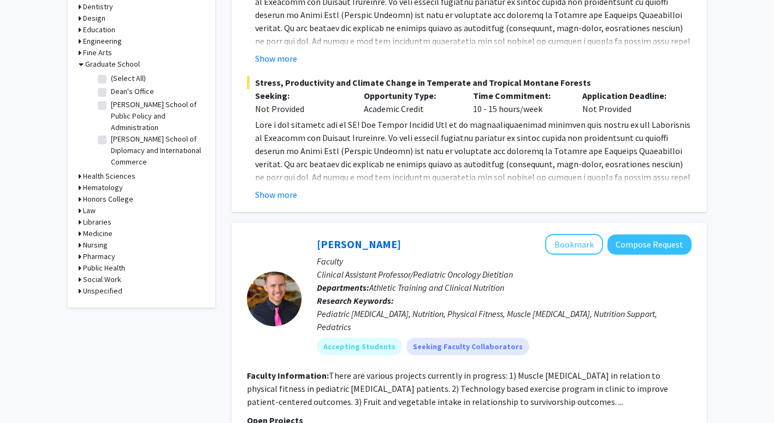
scroll to position [568, 0]
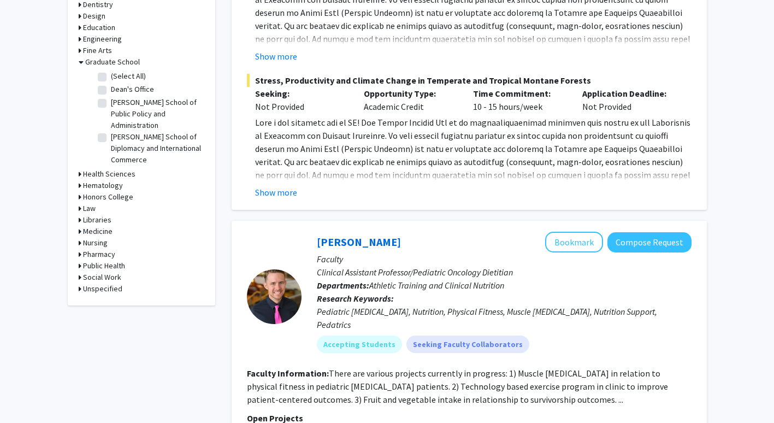
click at [97, 168] on h3 "Health Sciences" at bounding box center [109, 173] width 52 height 11
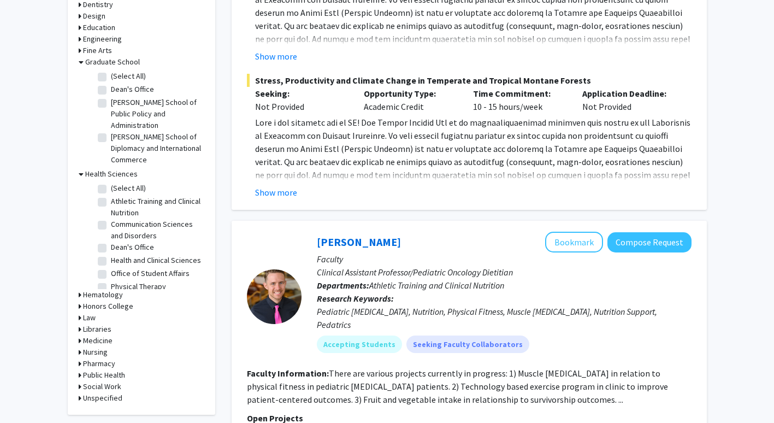
scroll to position [54, 0]
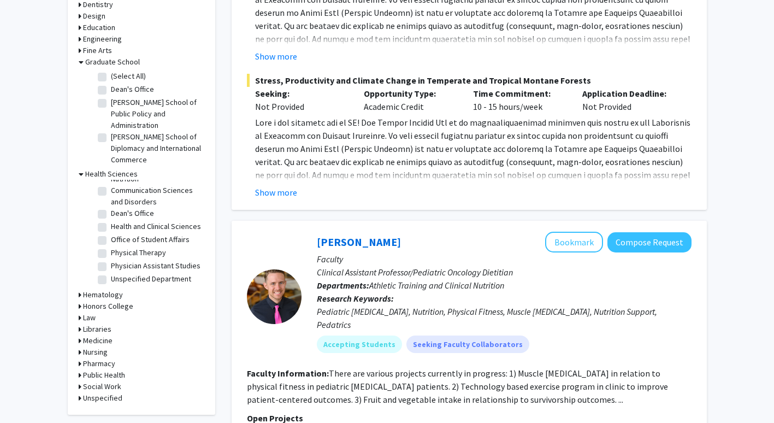
click at [111, 260] on label "Physician Assistant Studies" at bounding box center [156, 265] width 90 height 11
click at [111, 260] on input "Physician Assistant Studies" at bounding box center [114, 263] width 7 height 7
checkbox input "true"
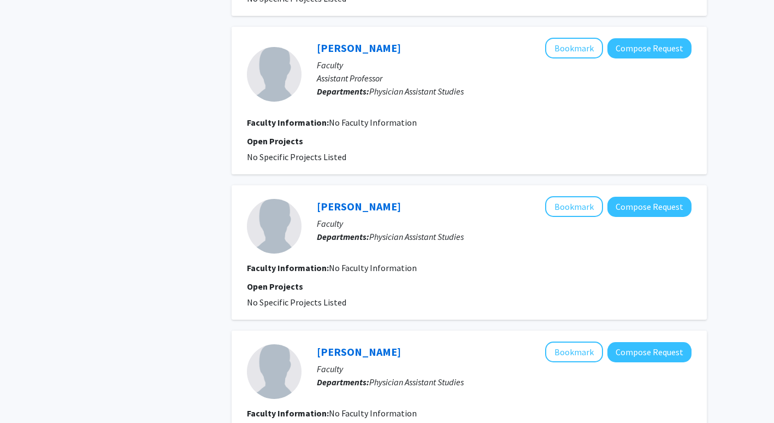
scroll to position [1883, 0]
